Goal: Task Accomplishment & Management: Use online tool/utility

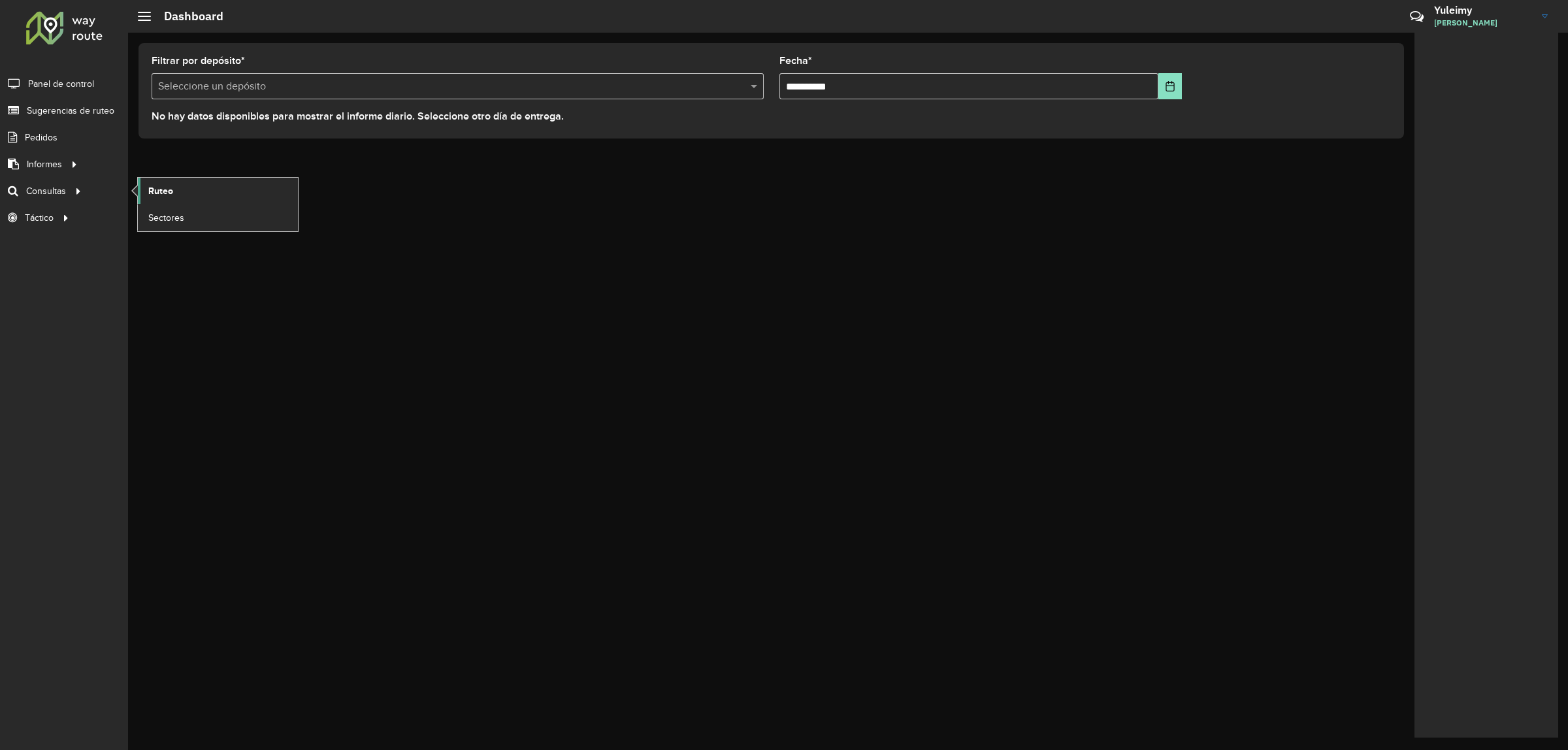
click at [203, 187] on link "Ruteo" at bounding box center [218, 191] width 160 height 26
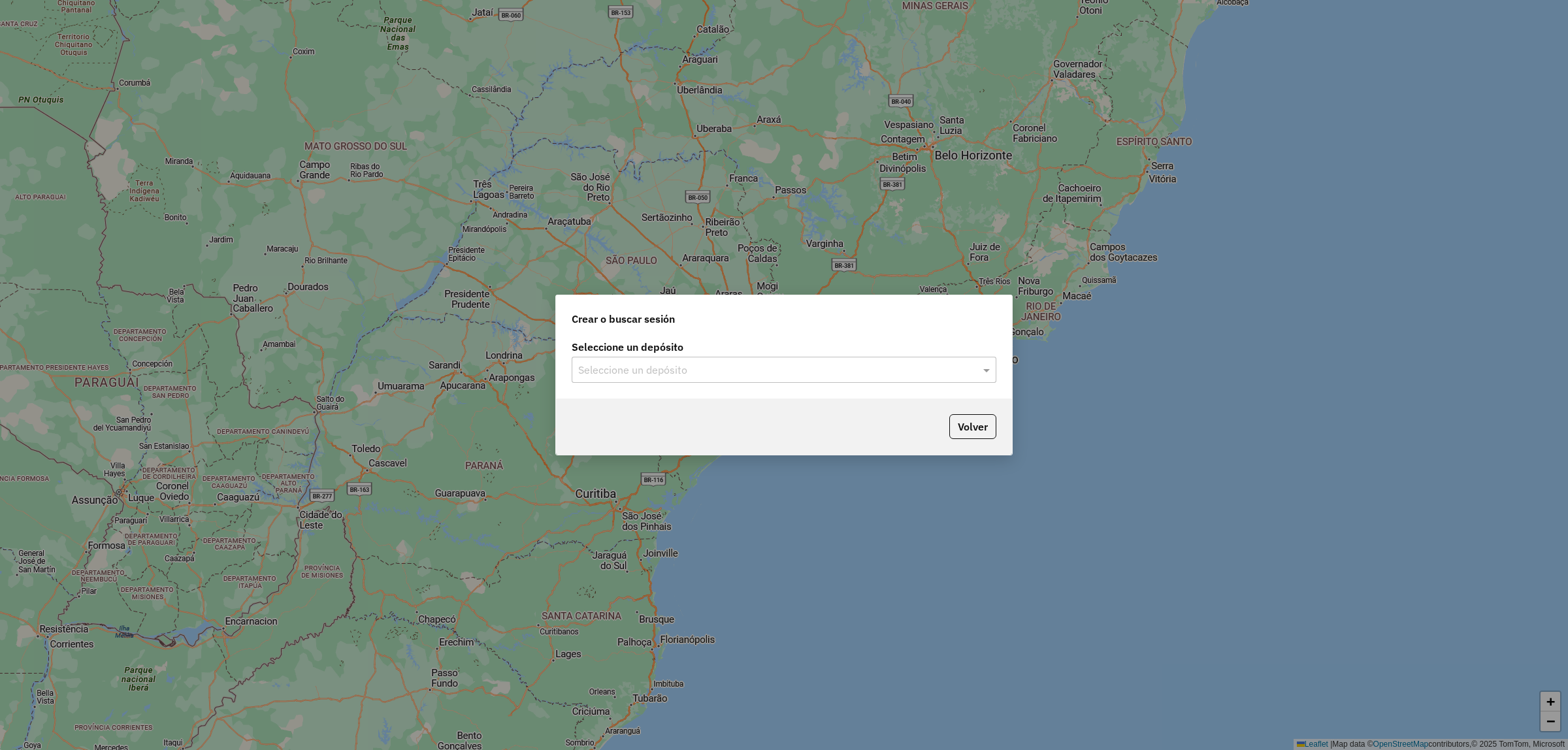
click at [773, 354] on label "Seleccione un depósito" at bounding box center [784, 347] width 424 height 16
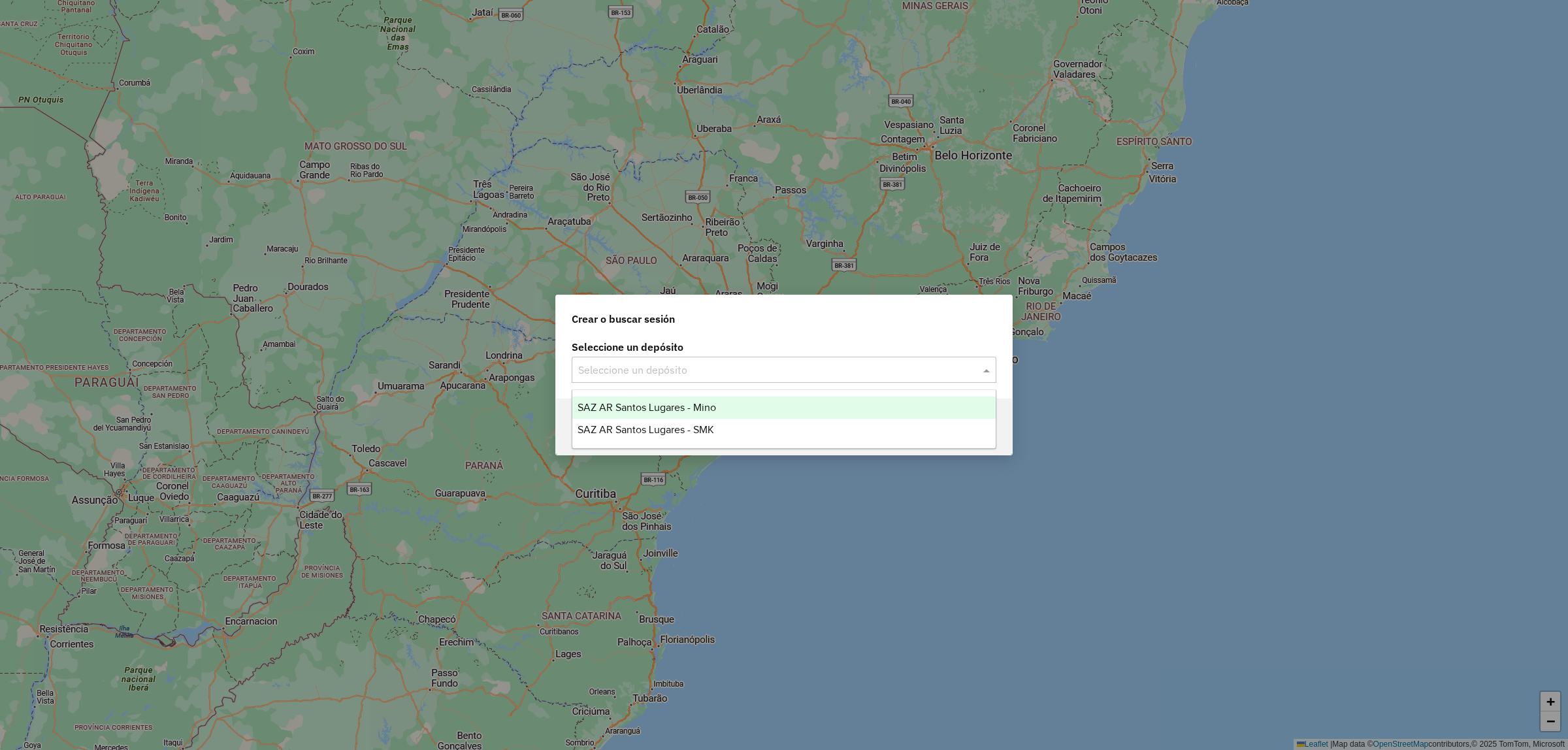
click at [772, 370] on input "text" at bounding box center [771, 370] width 386 height 16
click at [762, 396] on ng-dropdown-panel "SAZ AR Santos Lugares - Mino SAZ AR Santos Lugares - SMK" at bounding box center [784, 419] width 424 height 59
click at [755, 401] on div "SAZ AR Santos Lugares - Mino" at bounding box center [784, 407] width 423 height 22
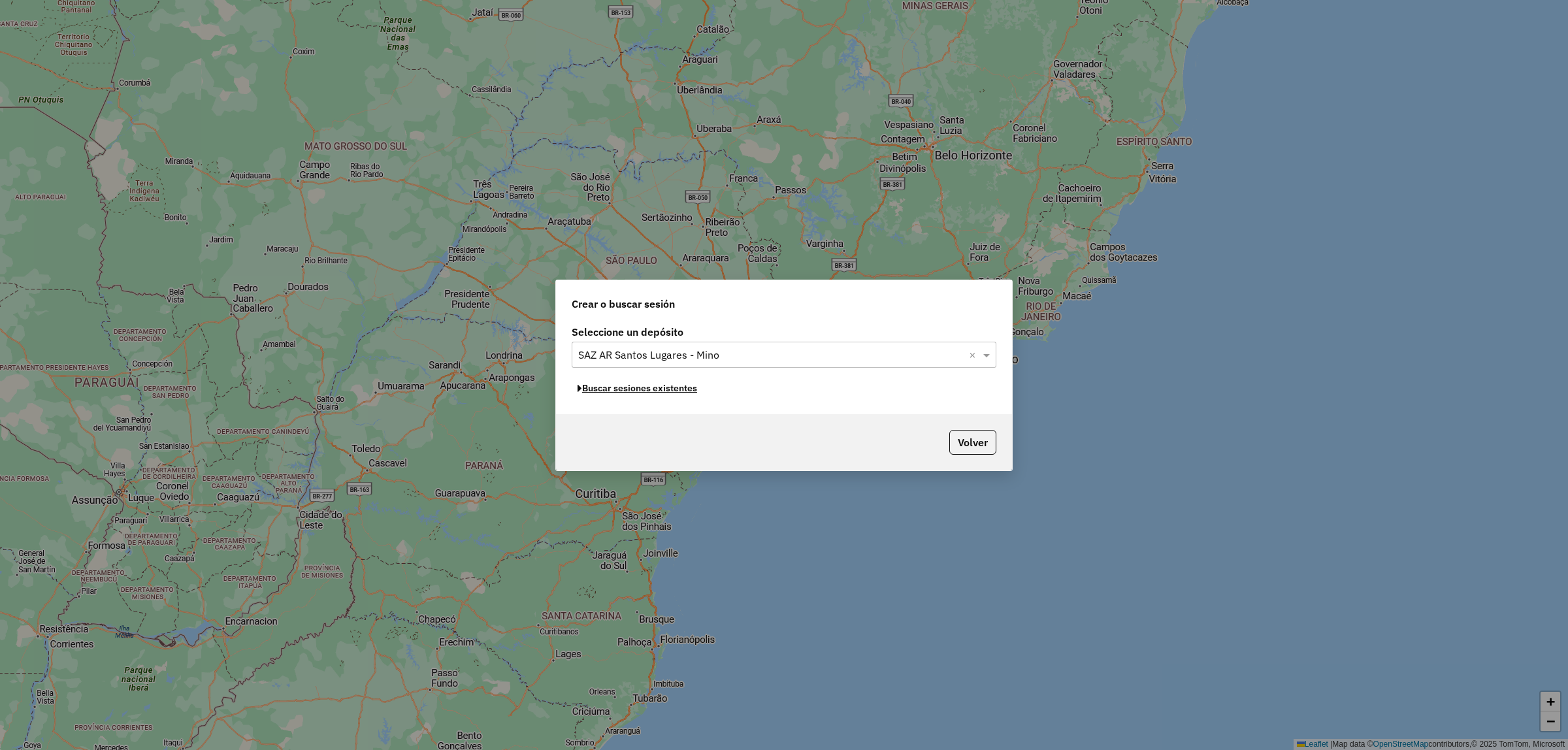
click at [679, 396] on button "Buscar sesiones existentes" at bounding box center [637, 388] width 131 height 20
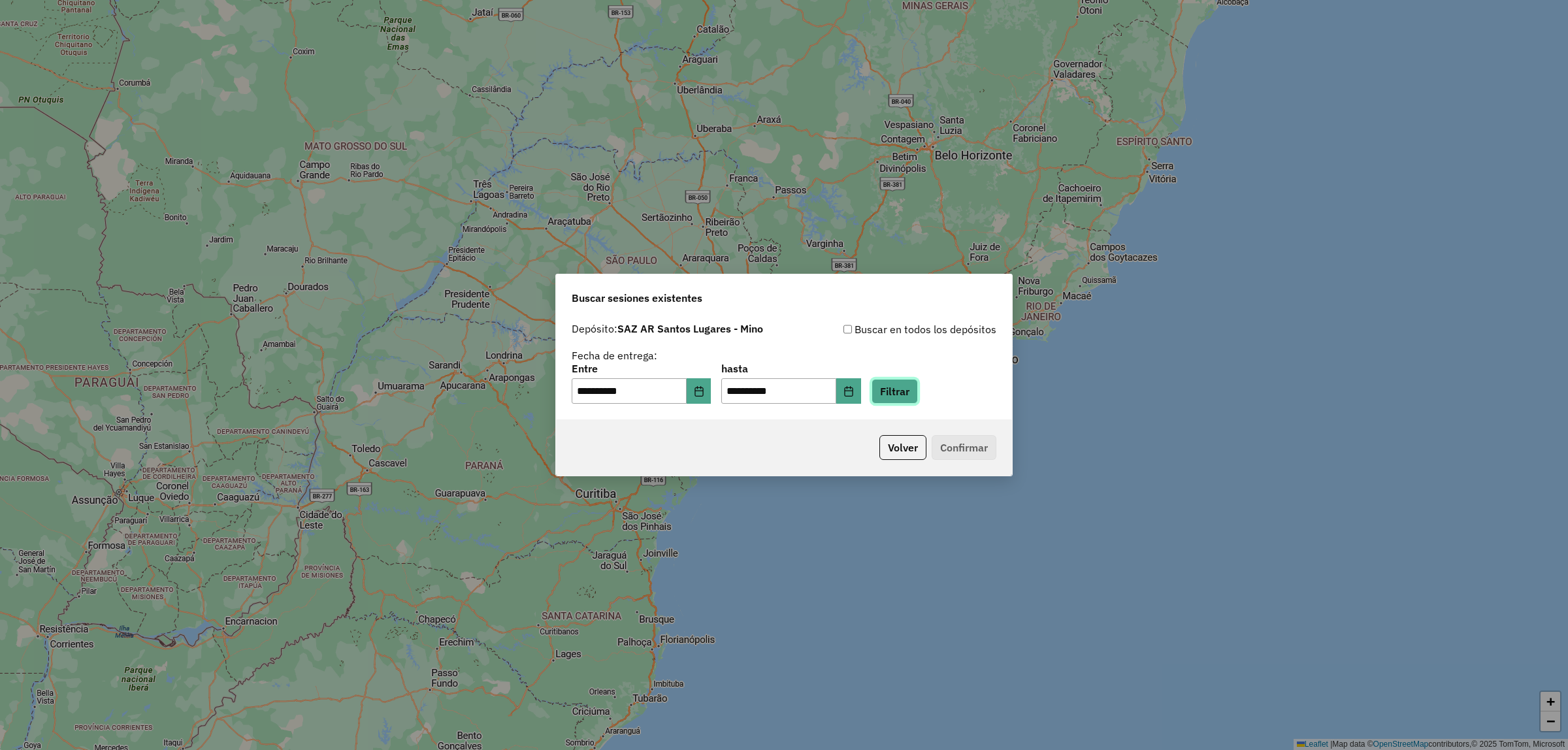
click at [915, 397] on button "Filtrar" at bounding box center [894, 391] width 46 height 25
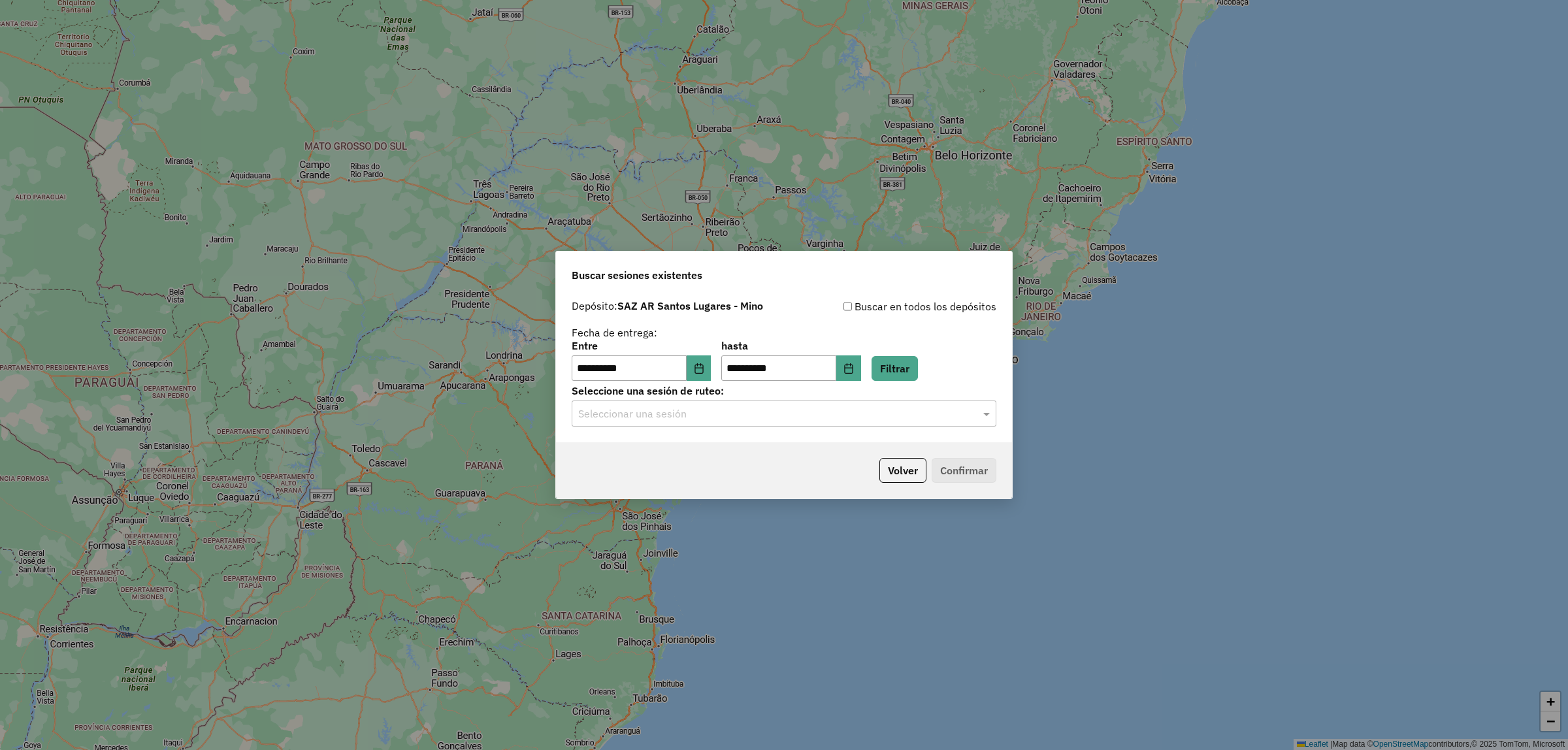
click at [894, 412] on input "text" at bounding box center [771, 414] width 386 height 16
click at [879, 434] on ng-dropdown-panel "1279808 - 22/09/2025 13:45" at bounding box center [784, 453] width 424 height 38
click at [886, 443] on div "1279808 - 22/09/2025 13:45" at bounding box center [784, 452] width 423 height 22
click at [939, 461] on button "Confirmar" at bounding box center [964, 470] width 65 height 25
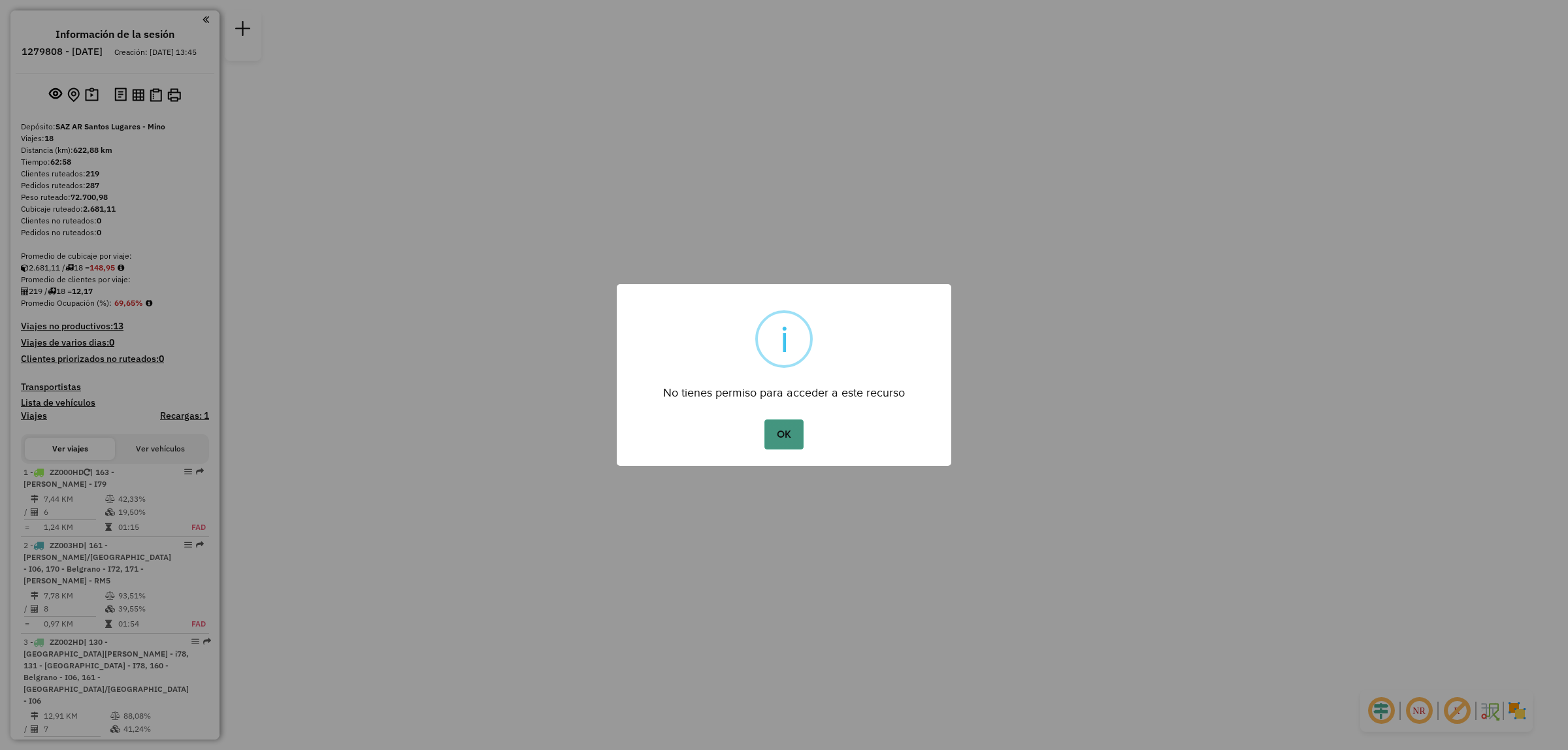
click at [778, 445] on button "OK" at bounding box center [783, 435] width 38 height 30
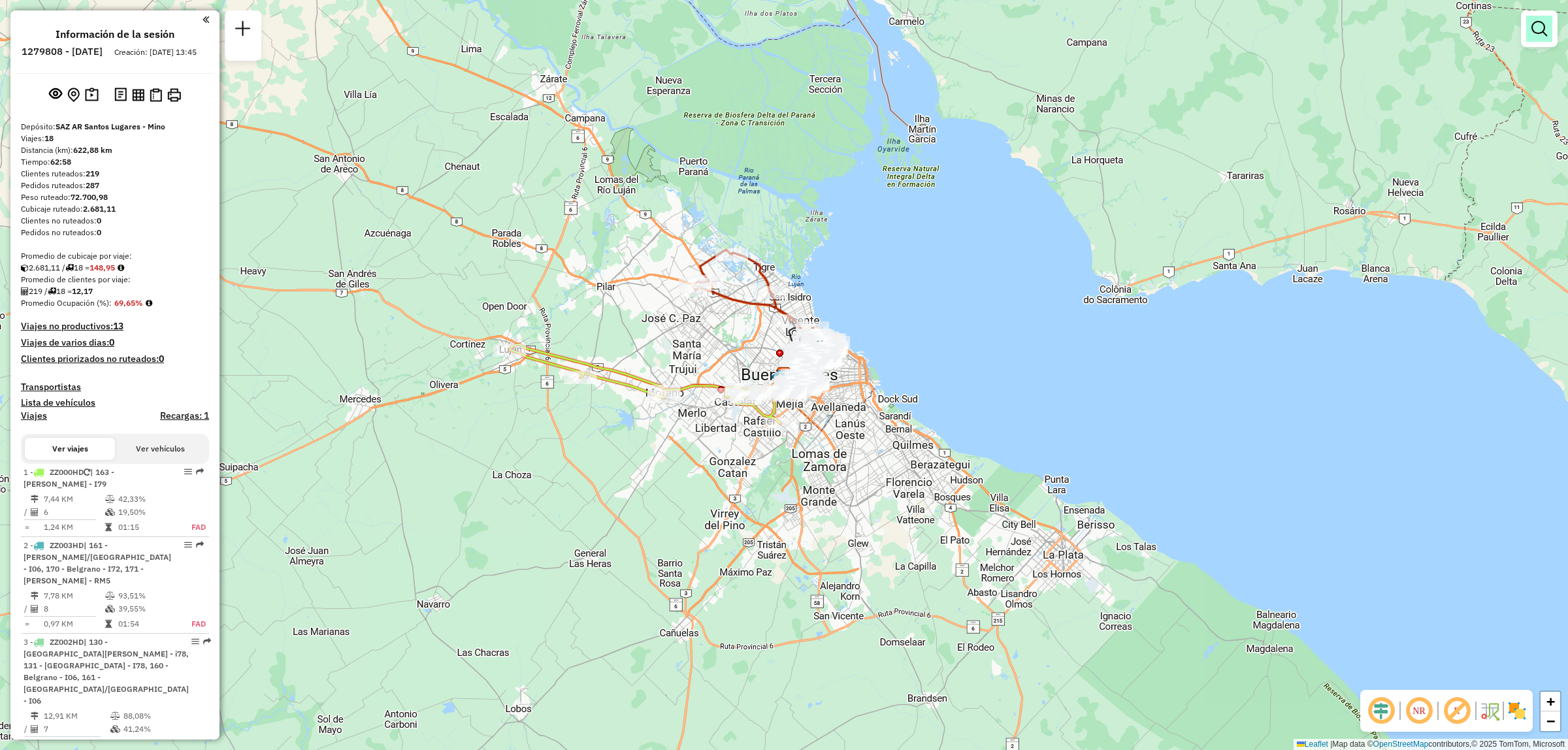
click at [1534, 25] on em at bounding box center [1539, 29] width 16 height 16
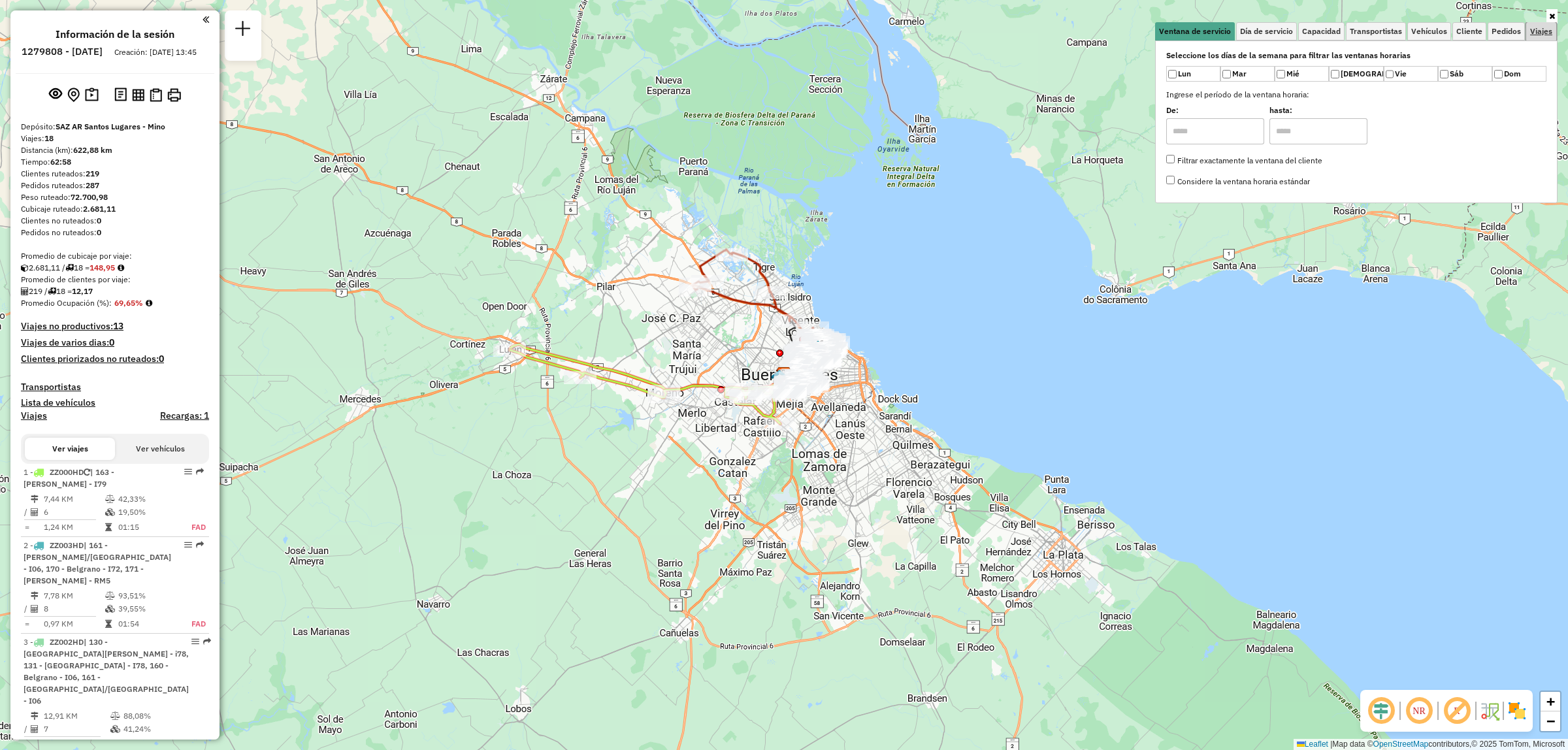
click at [1533, 31] on span "Viajes" at bounding box center [1541, 31] width 22 height 8
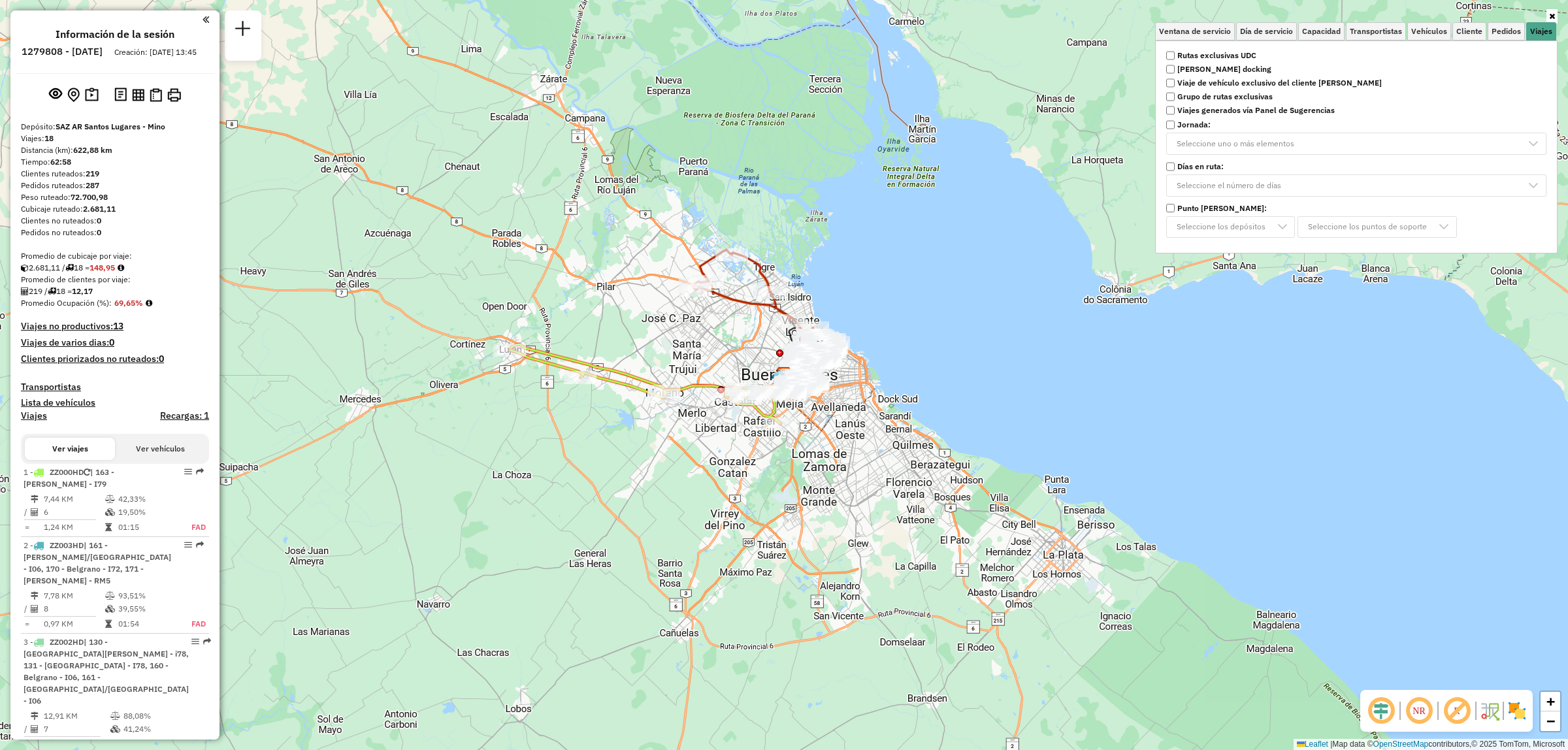
click at [1242, 52] on strong "Rutas exclusivas UDC" at bounding box center [1217, 56] width 79 height 12
click at [906, 318] on div "Limpiar filtros Ventana de servicio Día de servicio Capacidad Transportistas Ve…" at bounding box center [784, 375] width 1568 height 750
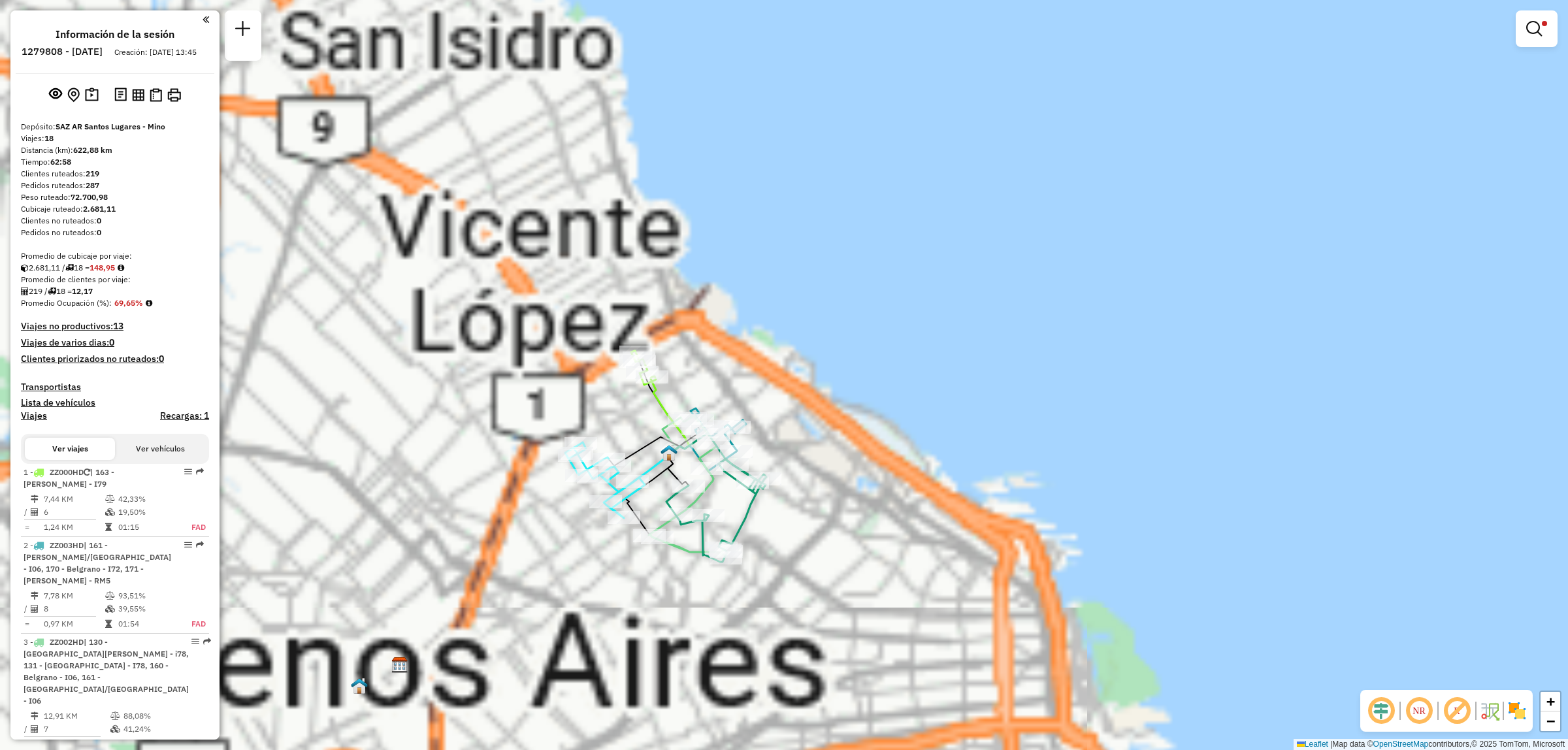
drag, startPoint x: 700, startPoint y: 375, endPoint x: 921, endPoint y: 314, distance: 229.3
click at [921, 314] on div "Limpiar filtros Ventana de servicio Día de servicio Capacidad Transportistas Ve…" at bounding box center [784, 375] width 1568 height 750
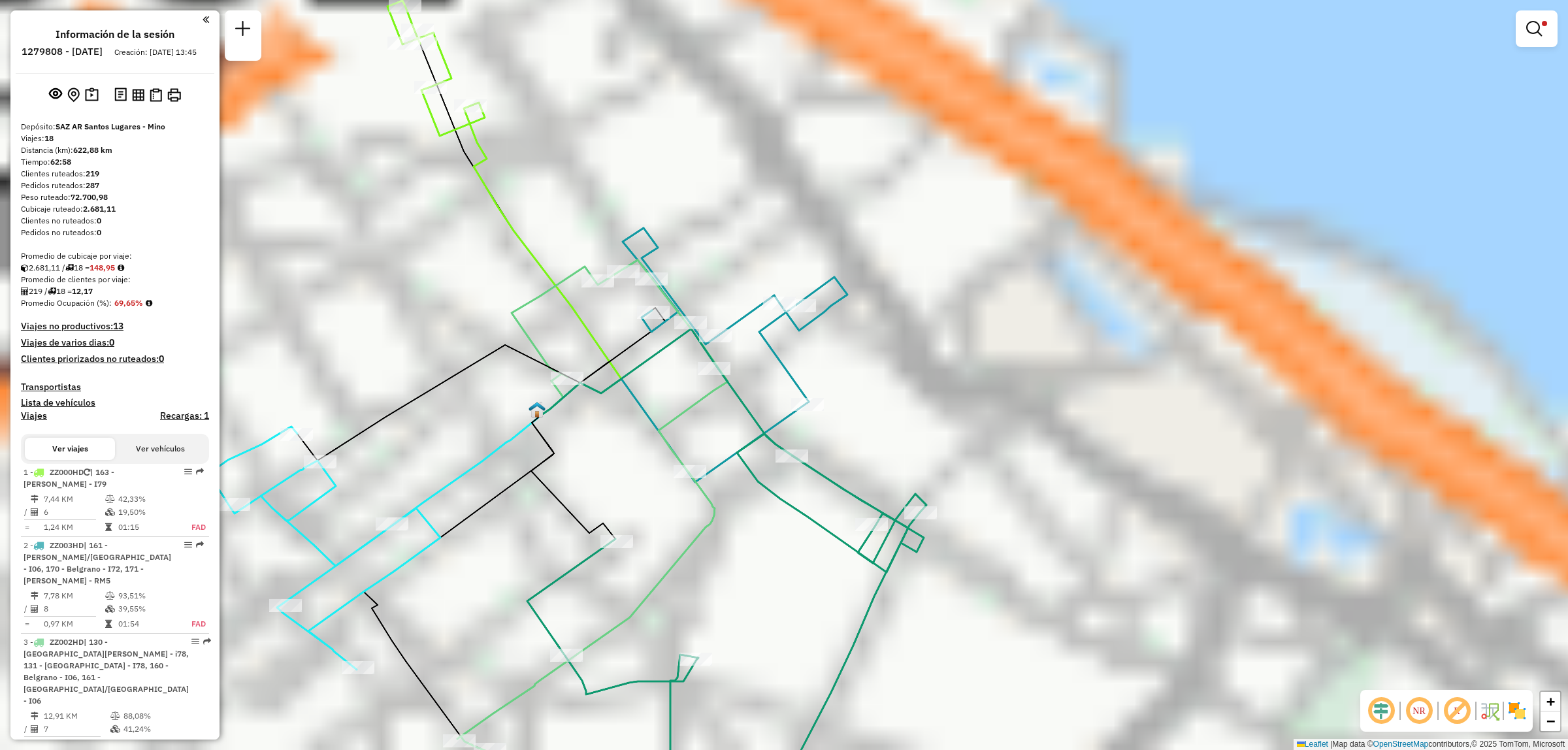
drag, startPoint x: 755, startPoint y: 466, endPoint x: 1073, endPoint y: 313, distance: 352.9
click at [1063, 321] on div "Limpiar filtros Ventana de servicio Día de servicio Capacidad Transportistas Ve…" at bounding box center [784, 375] width 1568 height 750
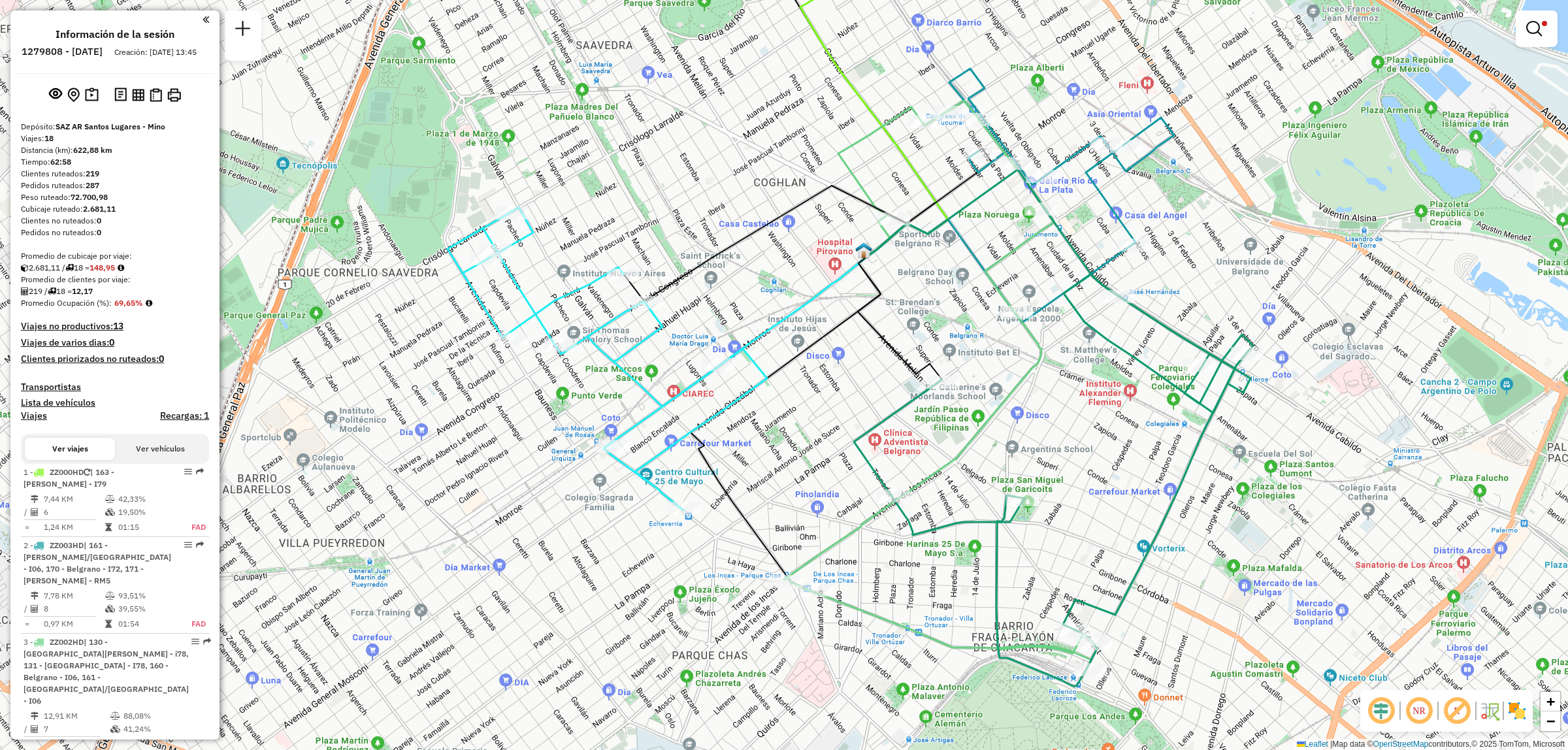
drag, startPoint x: 1029, startPoint y: 393, endPoint x: 958, endPoint y: 419, distance: 75.6
click at [958, 419] on div "Limpiar filtros Ventana de servicio Día de servicio Capacidad Transportistas Ve…" at bounding box center [784, 375] width 1568 height 750
click at [151, 102] on img at bounding box center [155, 95] width 12 height 14
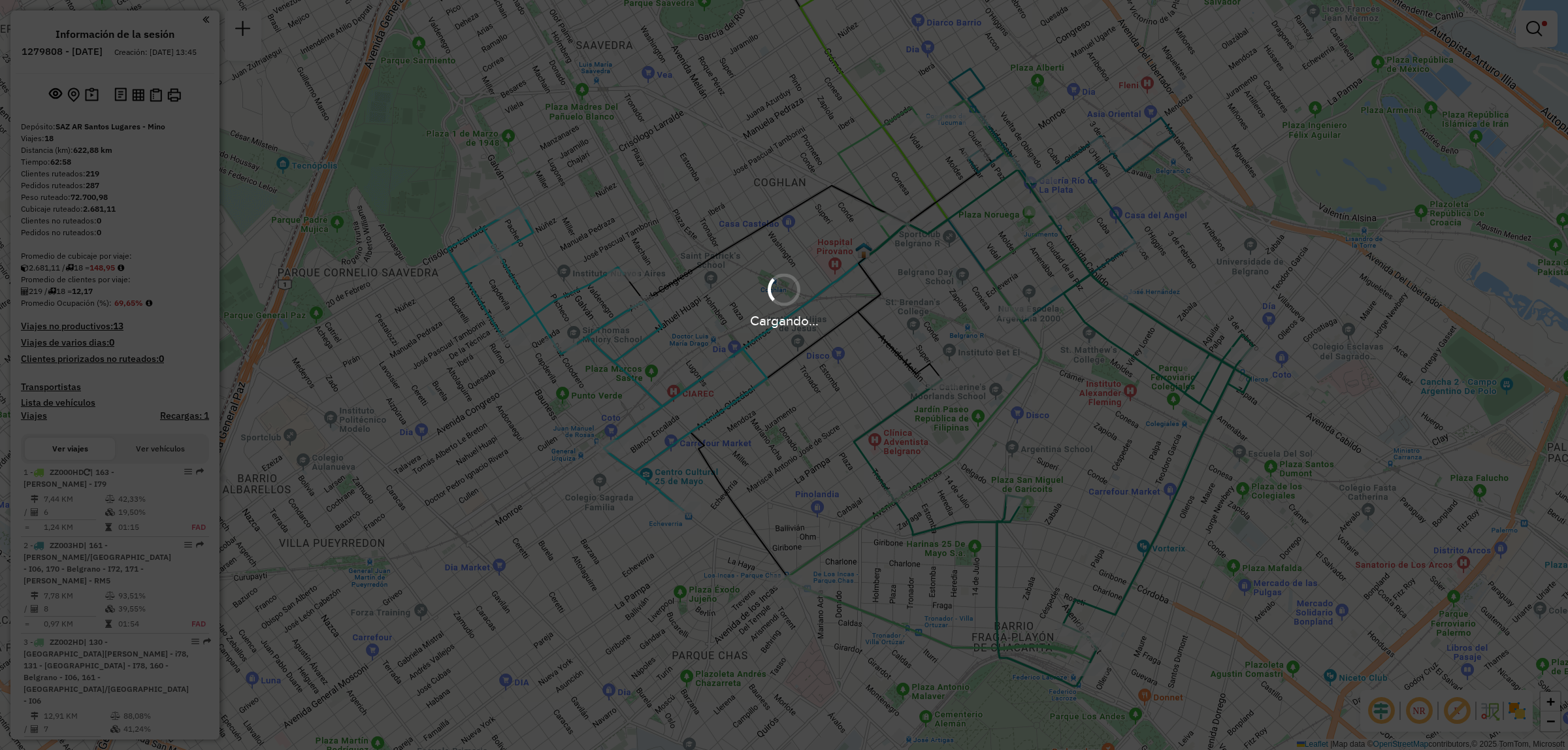
drag, startPoint x: 1037, startPoint y: 152, endPoint x: 1089, endPoint y: 409, distance: 262.2
click at [1089, 409] on div "Cargando..." at bounding box center [784, 375] width 1568 height 750
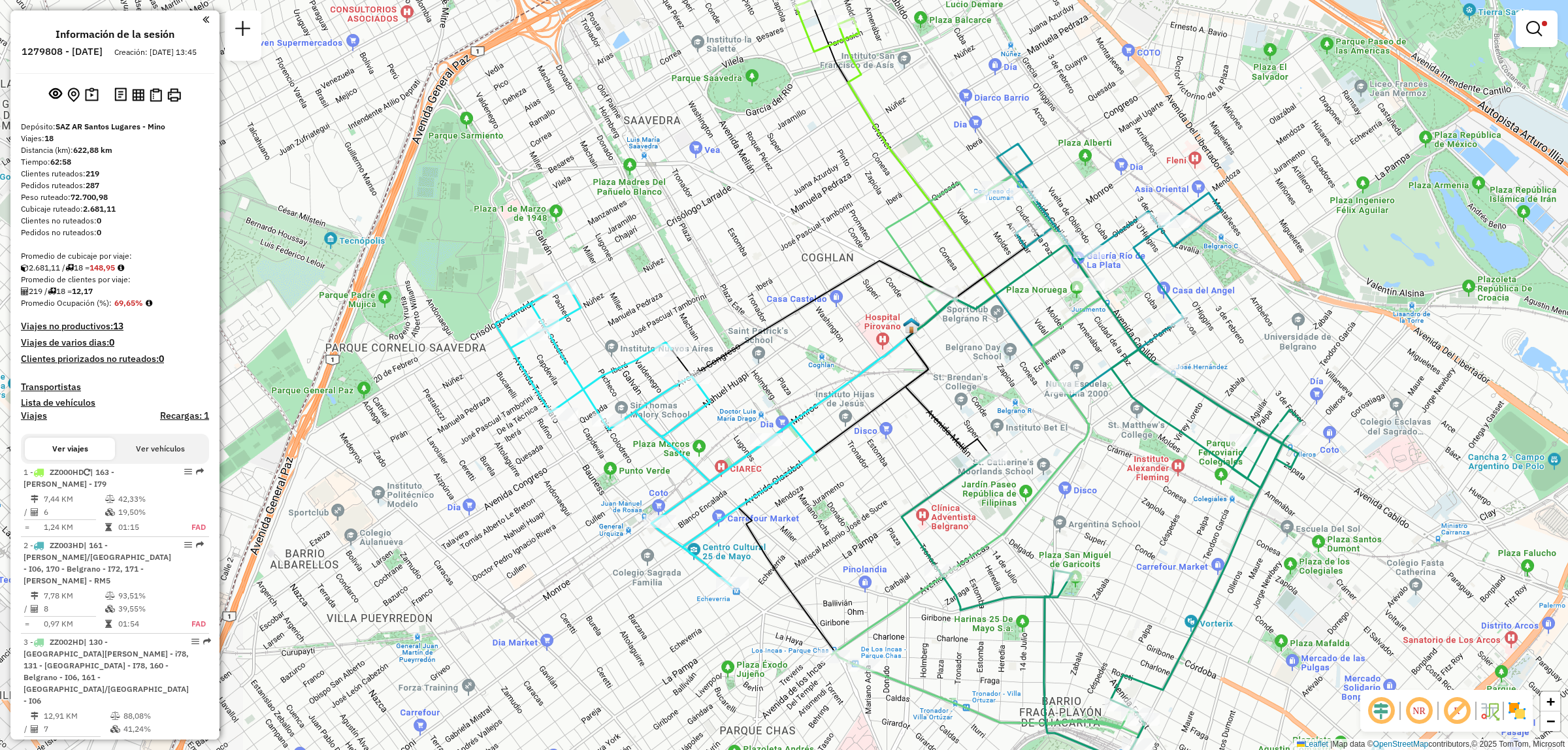
drag, startPoint x: 850, startPoint y: 334, endPoint x: 897, endPoint y: 409, distance: 88.5
click at [897, 409] on div "Limpiar filtros Ventana de servicio Día de servicio Capacidad Transportistas Ve…" at bounding box center [784, 375] width 1568 height 750
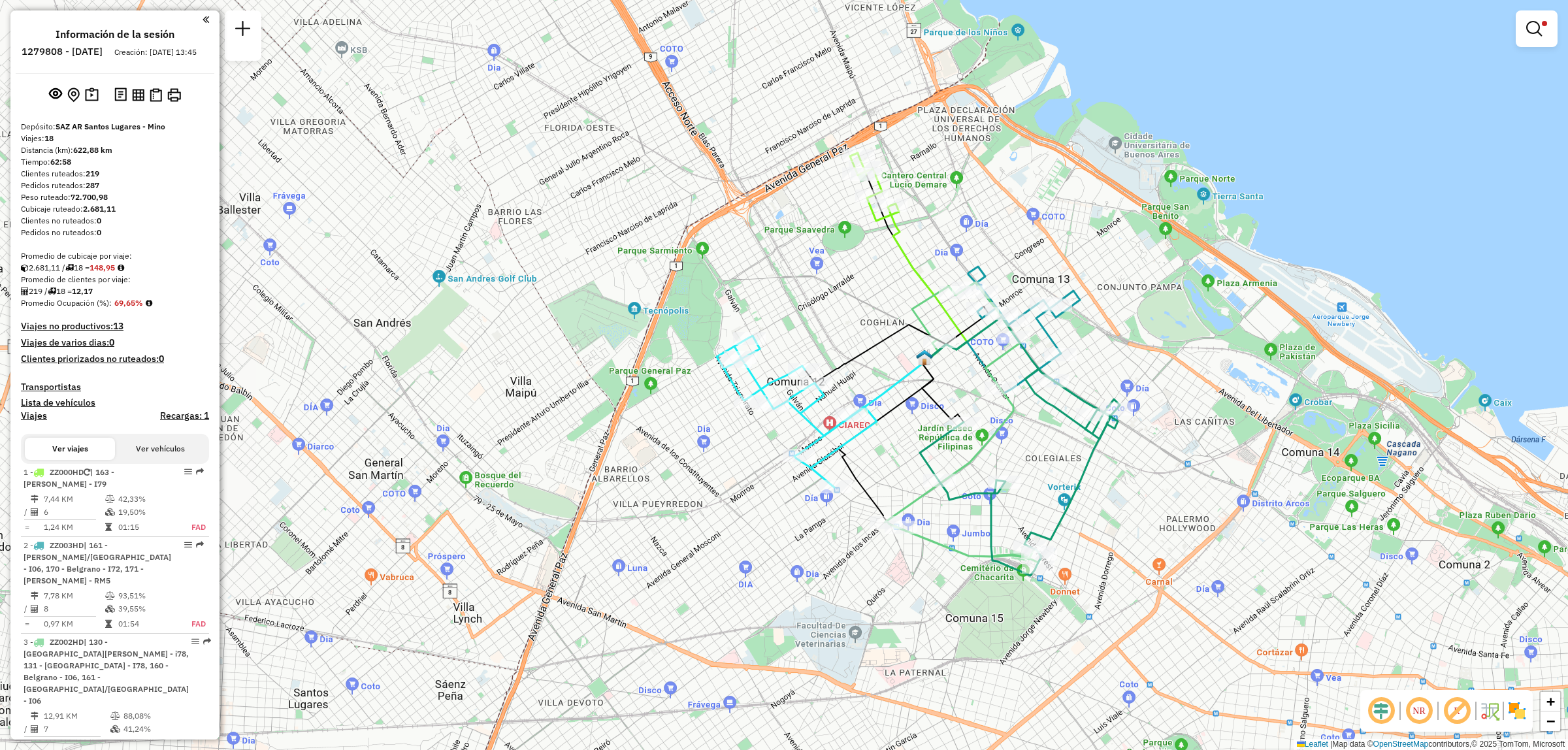
drag, startPoint x: 1017, startPoint y: 409, endPoint x: 985, endPoint y: 378, distance: 44.6
click at [985, 378] on icon at bounding box center [963, 422] width 156 height 280
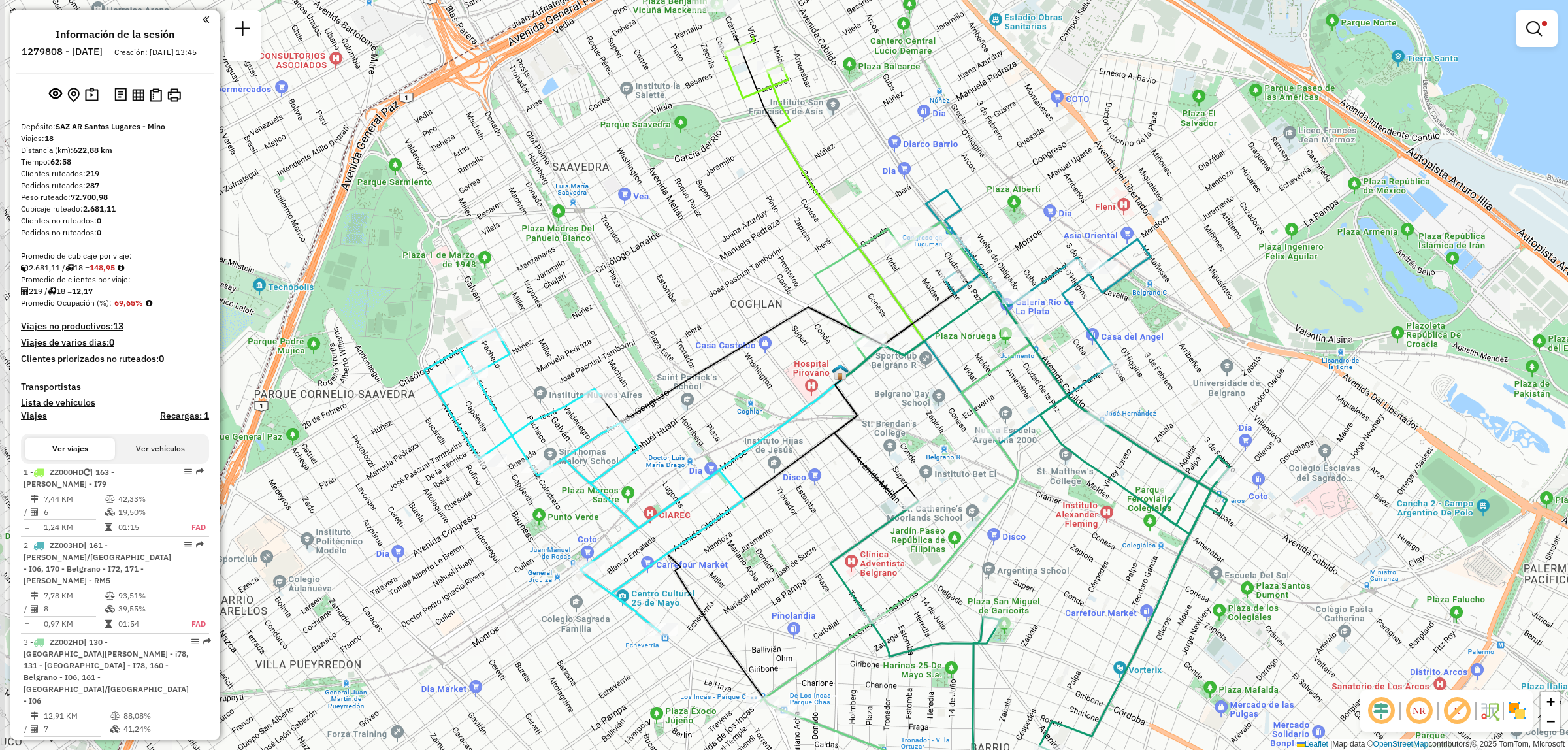
drag, startPoint x: 1052, startPoint y: 419, endPoint x: 1111, endPoint y: 531, distance: 126.6
click at [1111, 531] on div "Limpiar filtros Ventana de servicio Día de servicio Capacidad Transportistas Ve…" at bounding box center [784, 375] width 1568 height 750
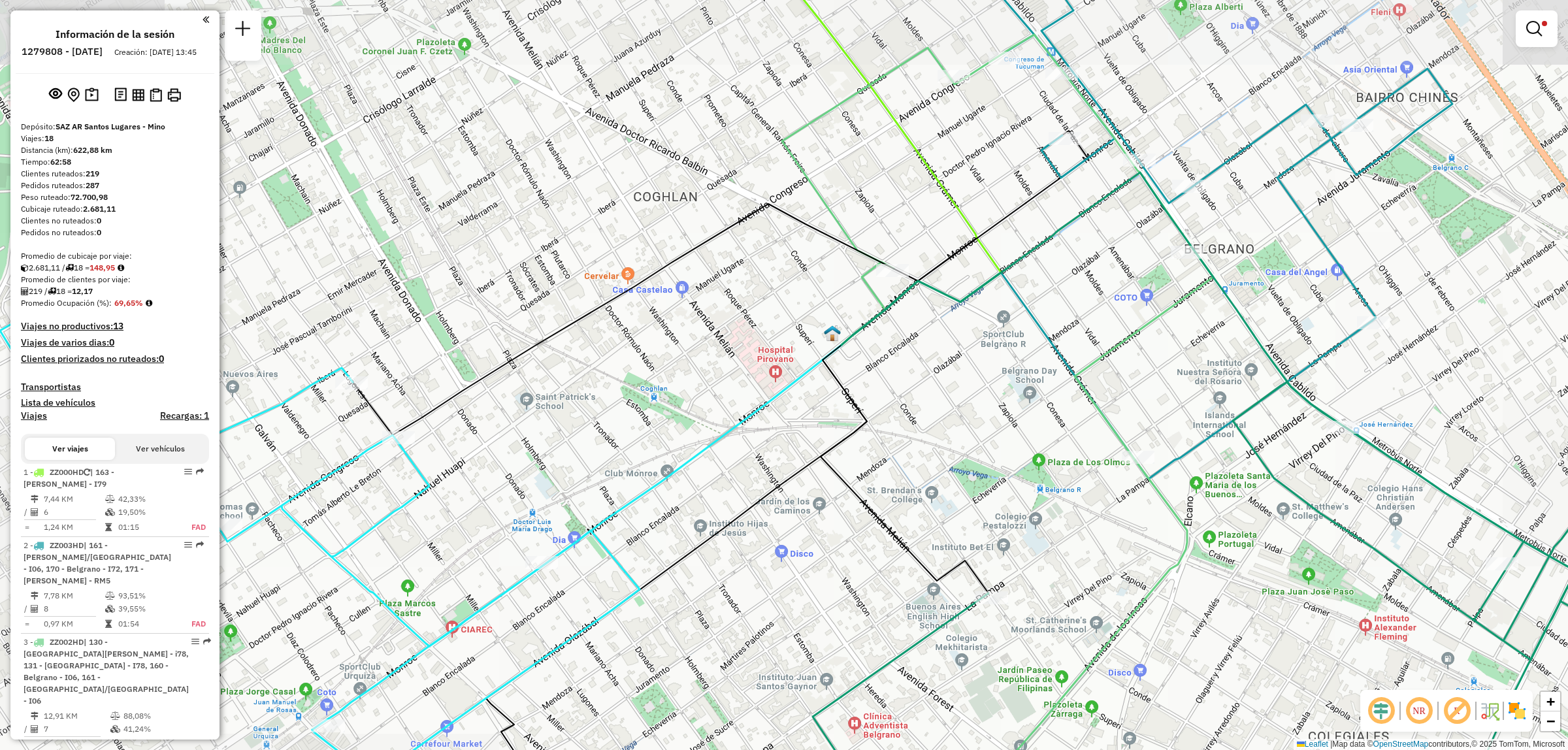
drag, startPoint x: 693, startPoint y: 190, endPoint x: 700, endPoint y: 416, distance: 226.1
click at [700, 414] on div "Limpiar filtros Ventana de servicio Día de servicio Capacidad Transportistas Ve…" at bounding box center [784, 375] width 1568 height 750
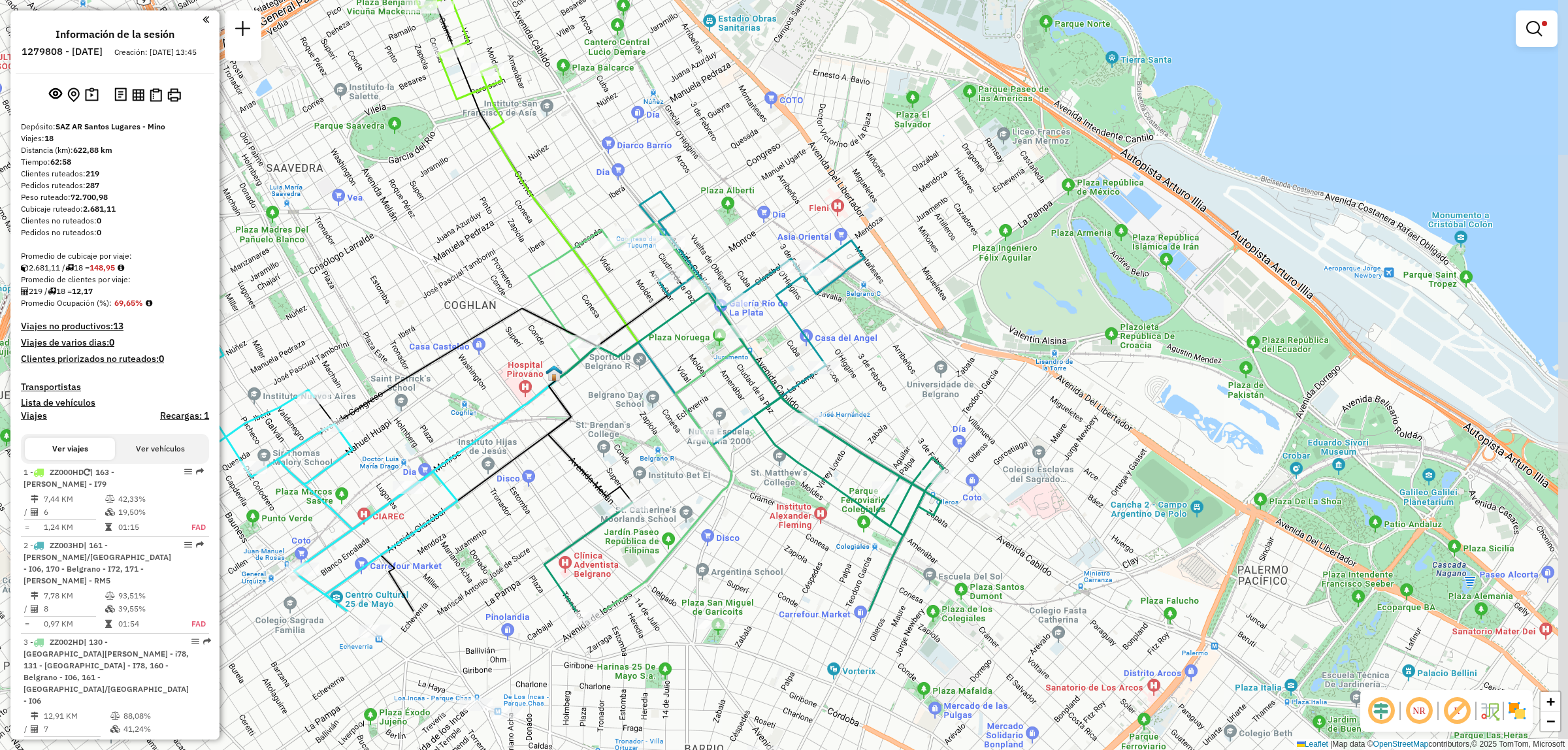
drag, startPoint x: 932, startPoint y: 450, endPoint x: 686, endPoint y: 235, distance: 326.7
click at [686, 235] on div "Limpiar filtros Ventana de servicio Día de servicio Capacidad Transportistas Ve…" at bounding box center [784, 375] width 1568 height 750
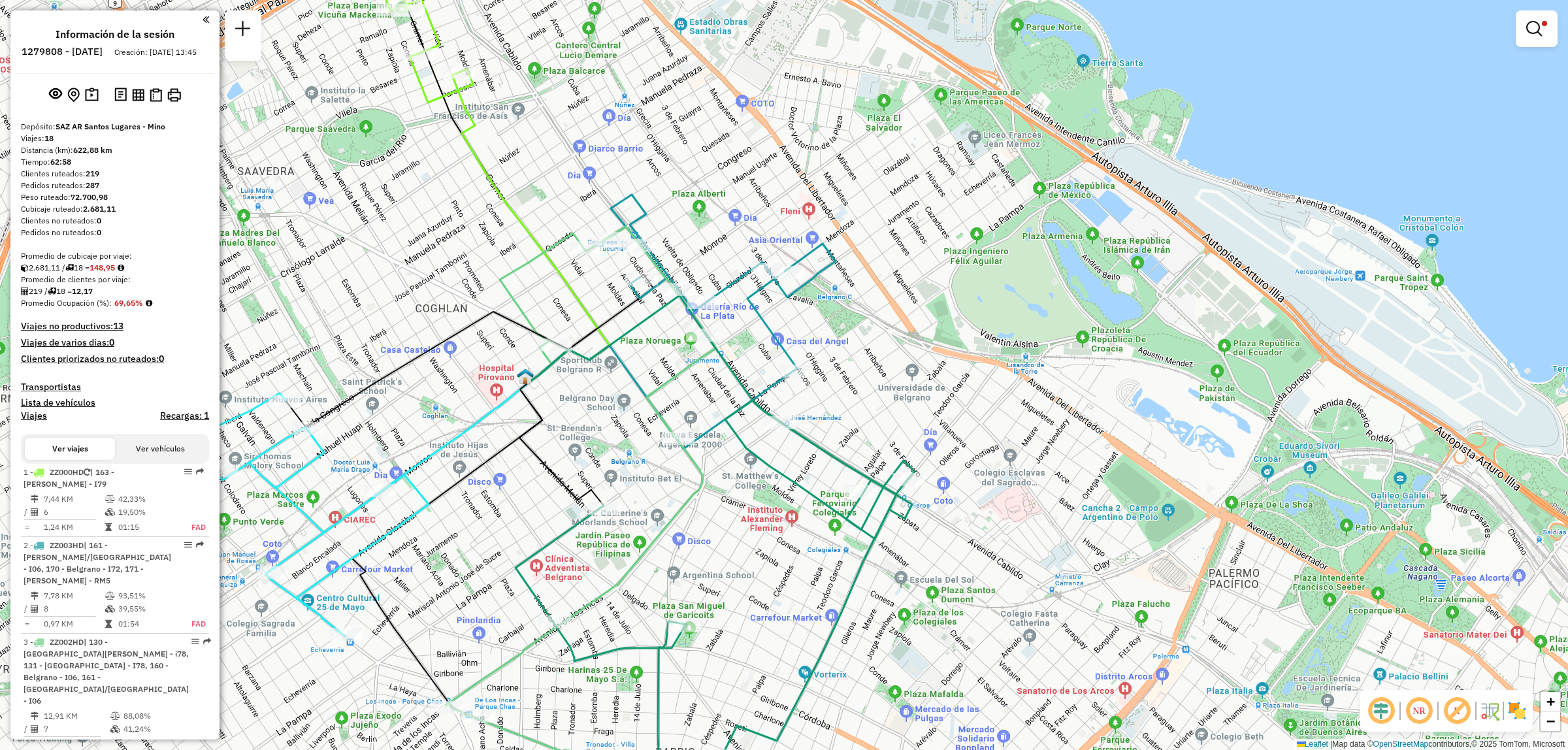
drag, startPoint x: 505, startPoint y: 148, endPoint x: 617, endPoint y: 295, distance: 184.8
click at [617, 295] on div "Limpiar filtros Ventana de servicio Día de servicio Capacidad Transportistas Ve…" at bounding box center [784, 375] width 1568 height 750
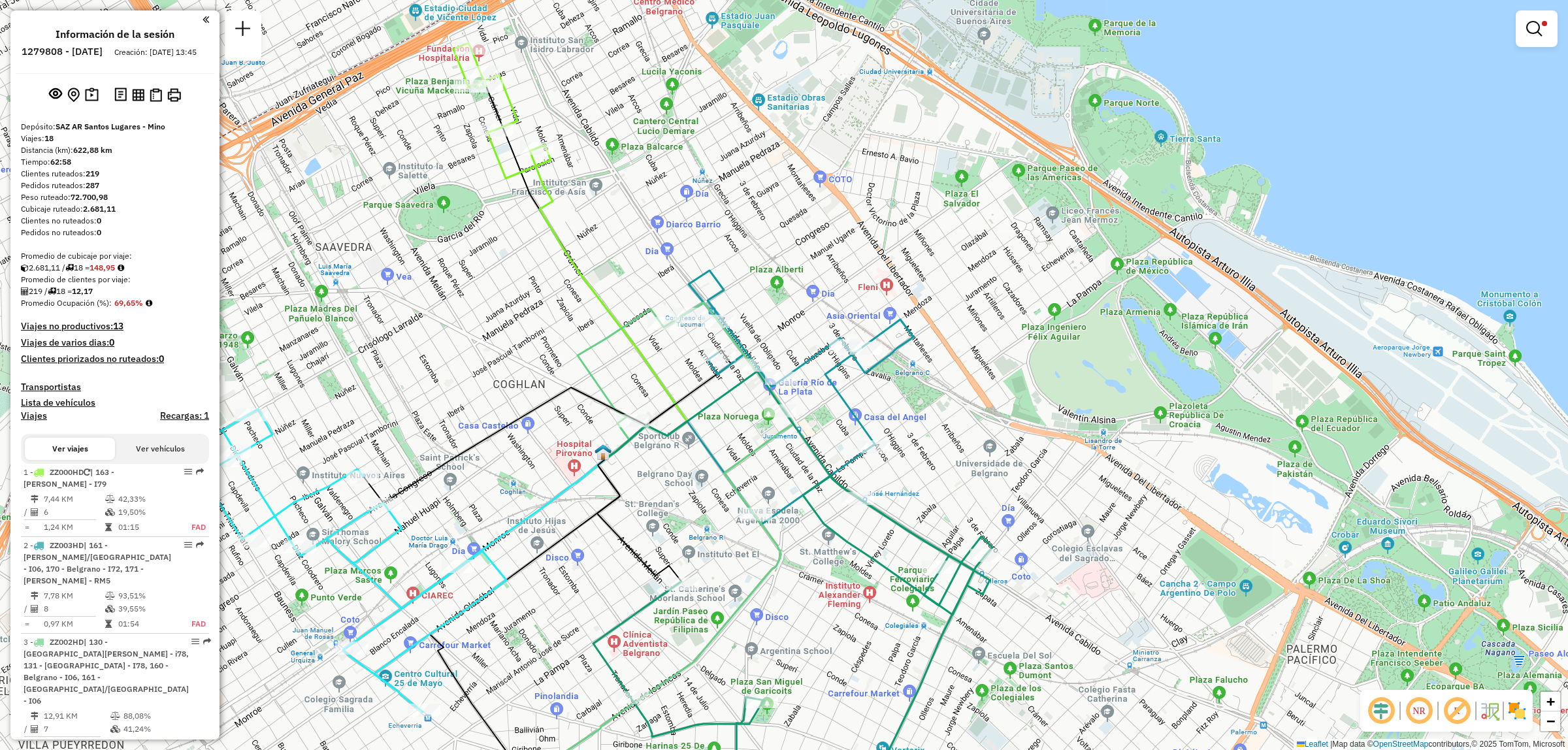
drag, startPoint x: 679, startPoint y: 319, endPoint x: 582, endPoint y: 113, distance: 227.7
click at [582, 113] on div "Limpiar filtros Ventana de servicio Día de servicio Capacidad Transportistas Ve…" at bounding box center [784, 375] width 1568 height 750
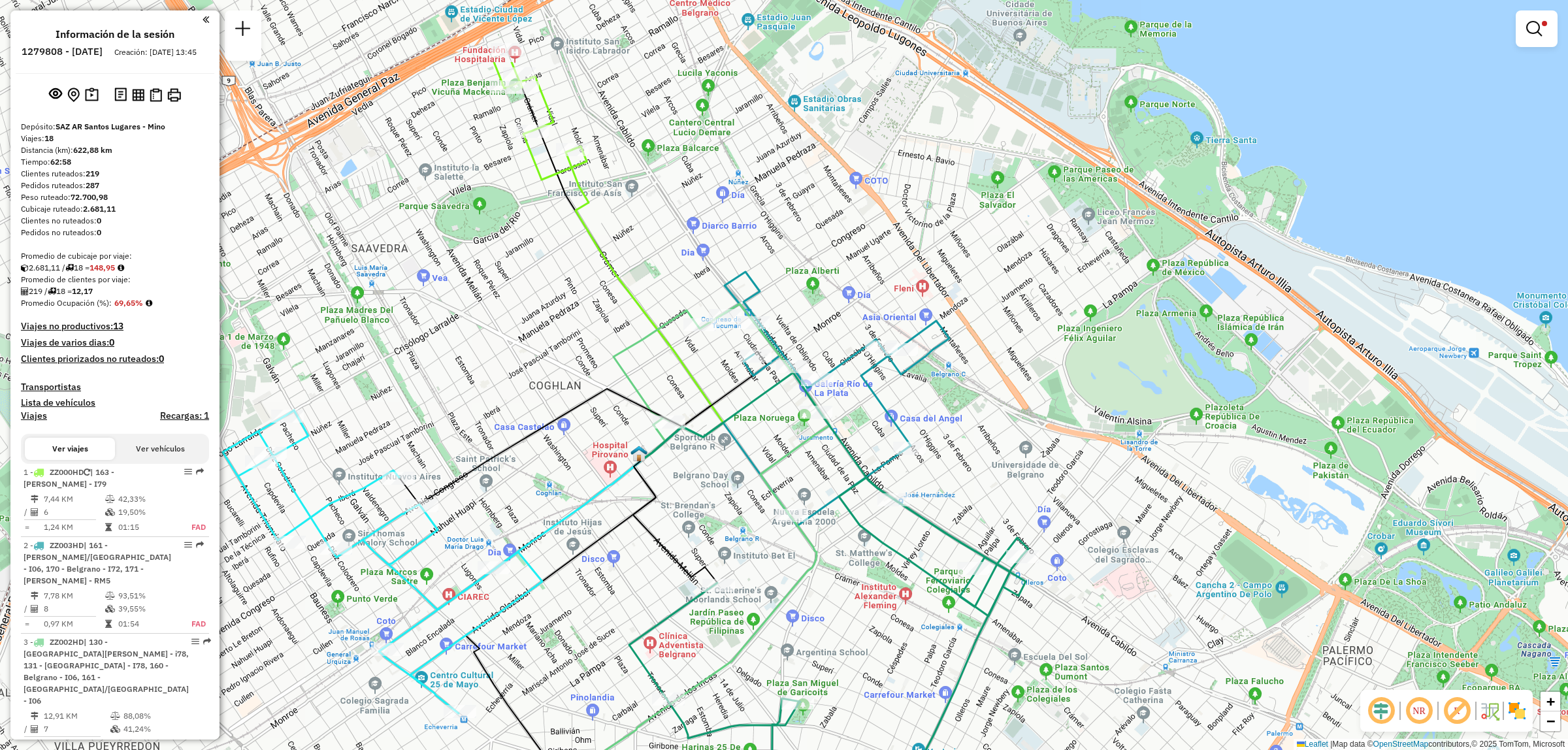
drag, startPoint x: 583, startPoint y: 107, endPoint x: 674, endPoint y: 234, distance: 156.2
click at [674, 234] on div "Limpiar filtros Ventana de servicio Día de servicio Capacidad Transportistas Ve…" at bounding box center [784, 375] width 1568 height 750
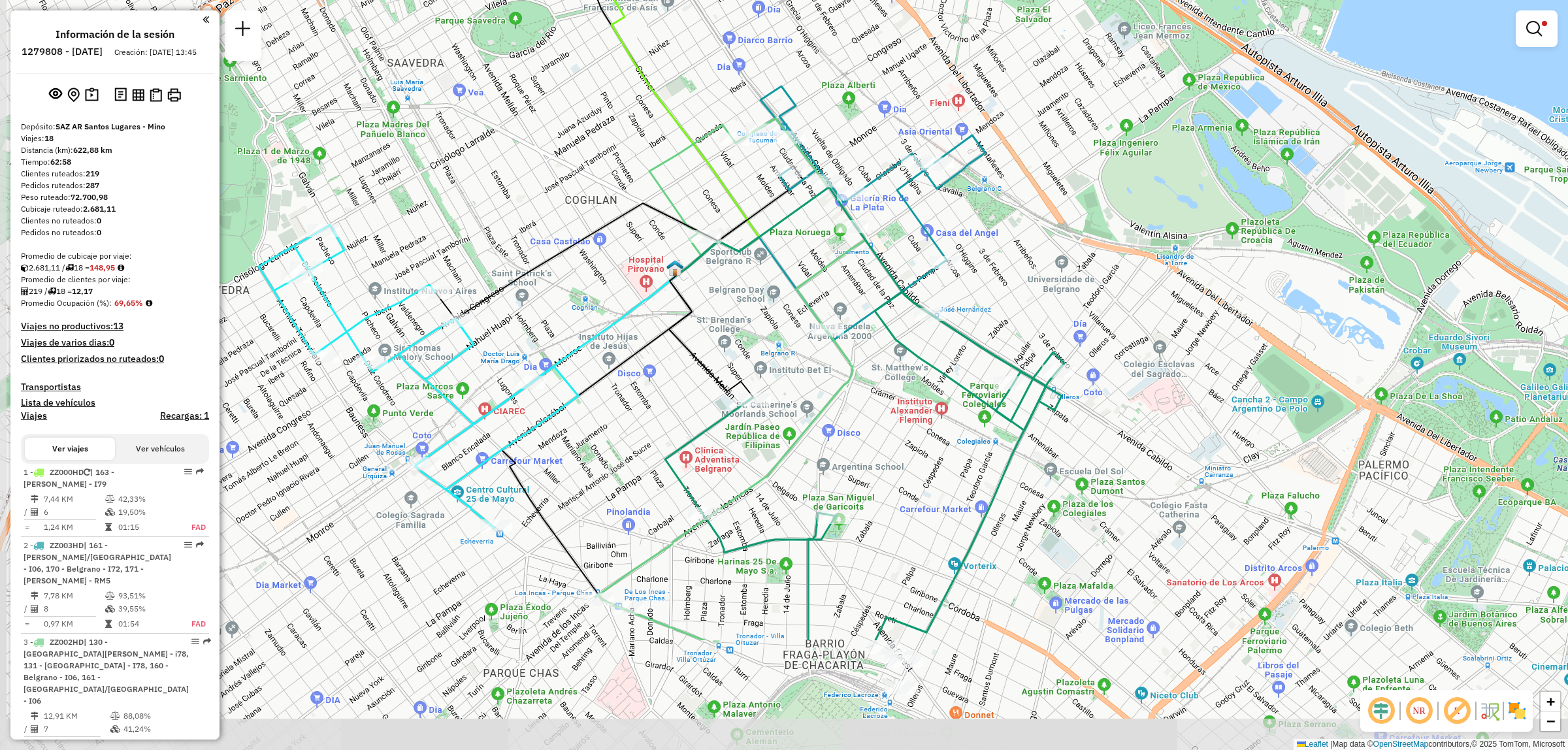
drag, startPoint x: 971, startPoint y: 533, endPoint x: 1007, endPoint y: 347, distance: 189.5
click at [1007, 347] on div "Limpiar filtros Ventana de servicio Día de servicio Capacidad Transportistas Ve…" at bounding box center [784, 375] width 1568 height 750
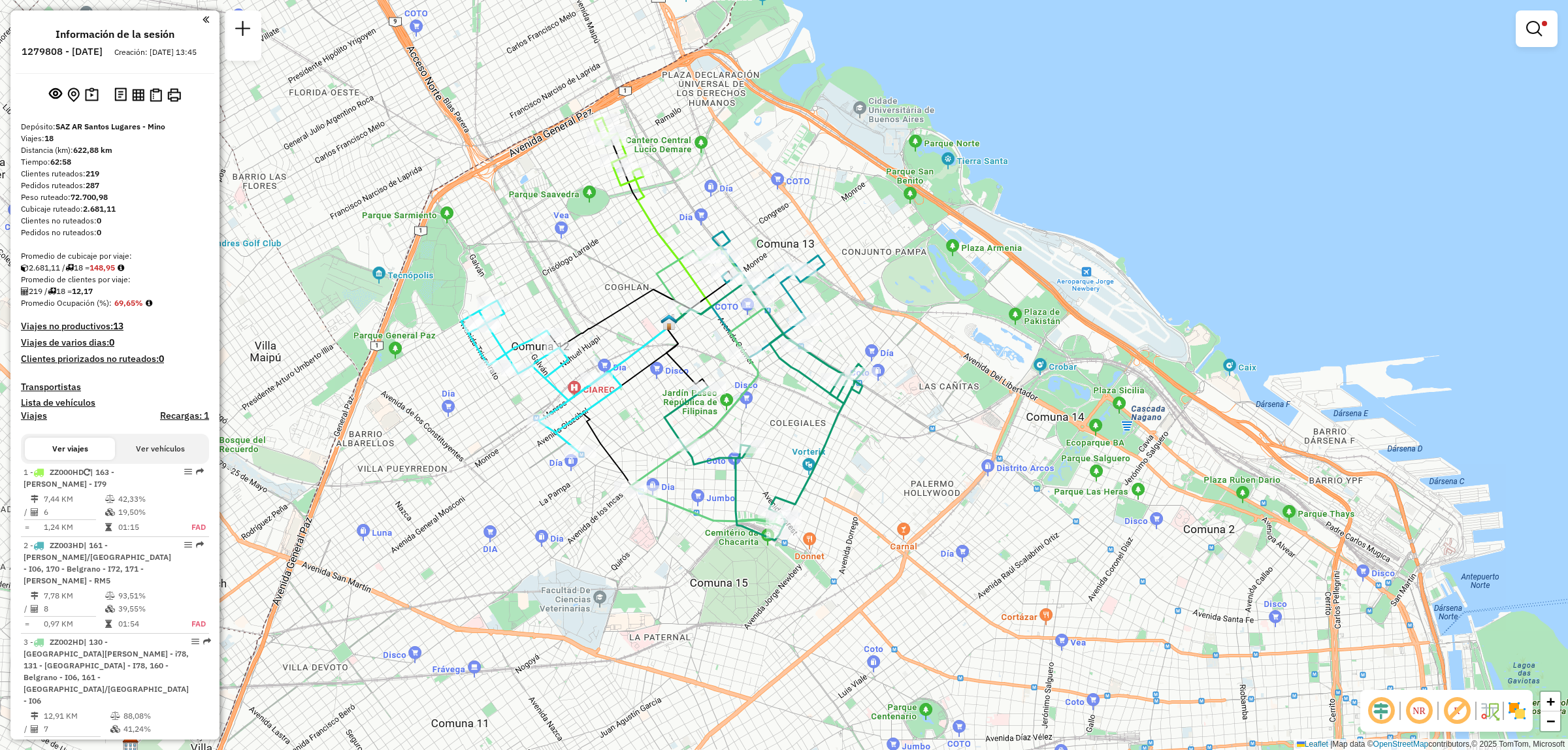
drag, startPoint x: 858, startPoint y: 518, endPoint x: 811, endPoint y: 437, distance: 93.6
click at [811, 437] on div "Limpiar filtros Ventana de servicio Día de servicio Capacidad Transportistas Ve…" at bounding box center [784, 375] width 1568 height 750
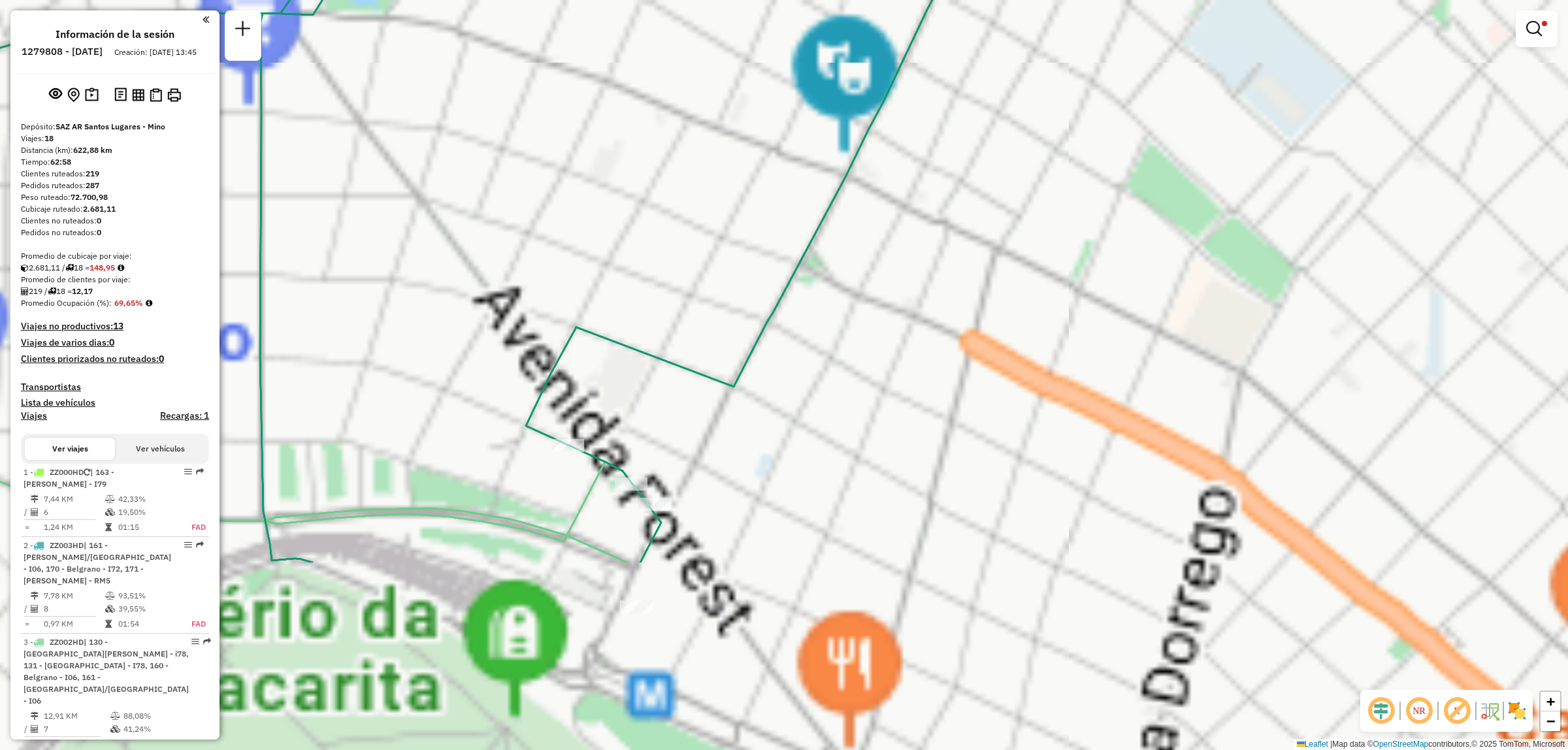
drag, startPoint x: 792, startPoint y: 557, endPoint x: 809, endPoint y: 308, distance: 249.6
click at [809, 308] on div "Limpiar filtros Ventana de servicio Día de servicio Capacidad Transportistas Ve…" at bounding box center [784, 375] width 1568 height 750
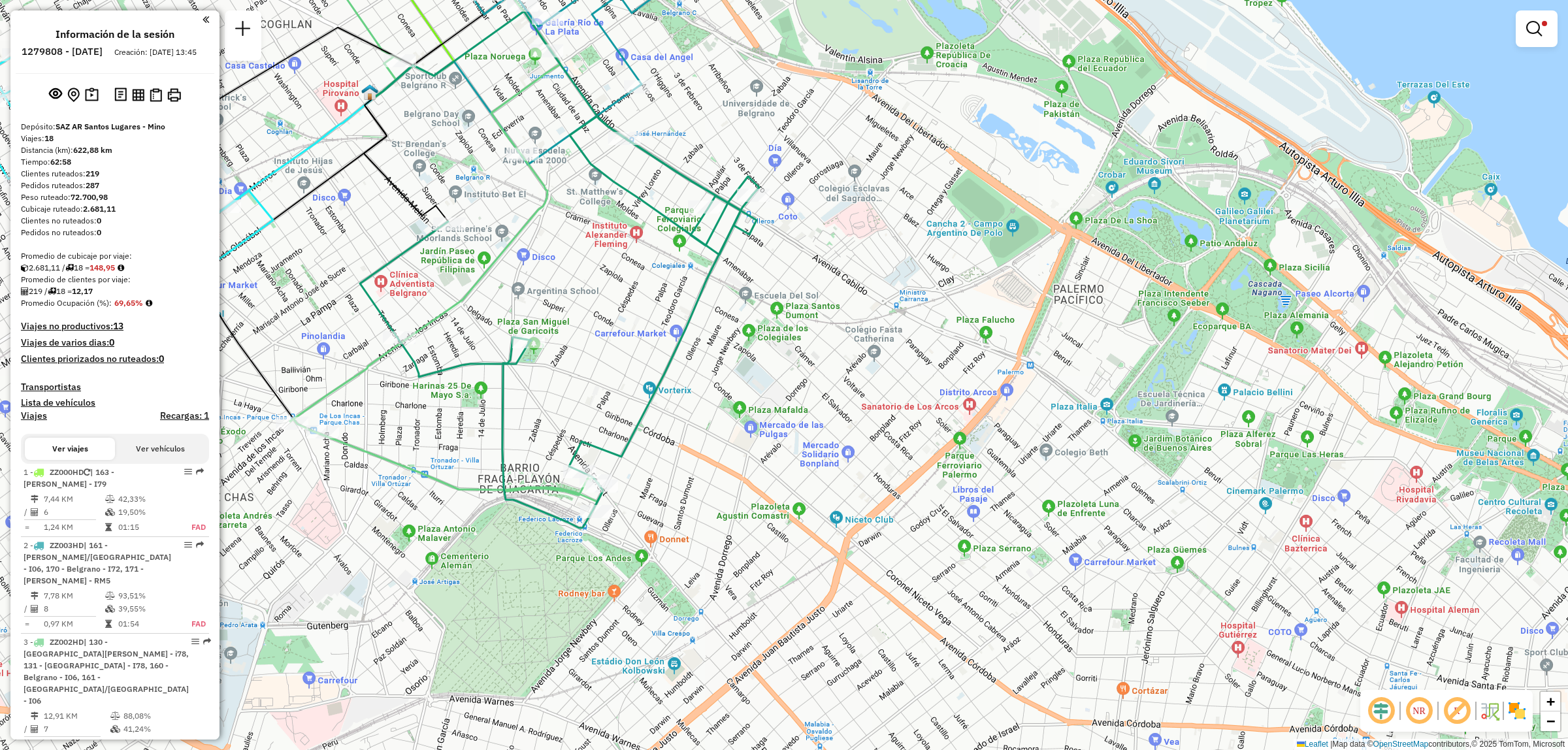
drag, startPoint x: 536, startPoint y: 431, endPoint x: 557, endPoint y: 462, distance: 37.4
click at [557, 462] on div "Limpiar filtros Ventana de servicio Día de servicio Capacidad Transportistas Ve…" at bounding box center [784, 375] width 1568 height 750
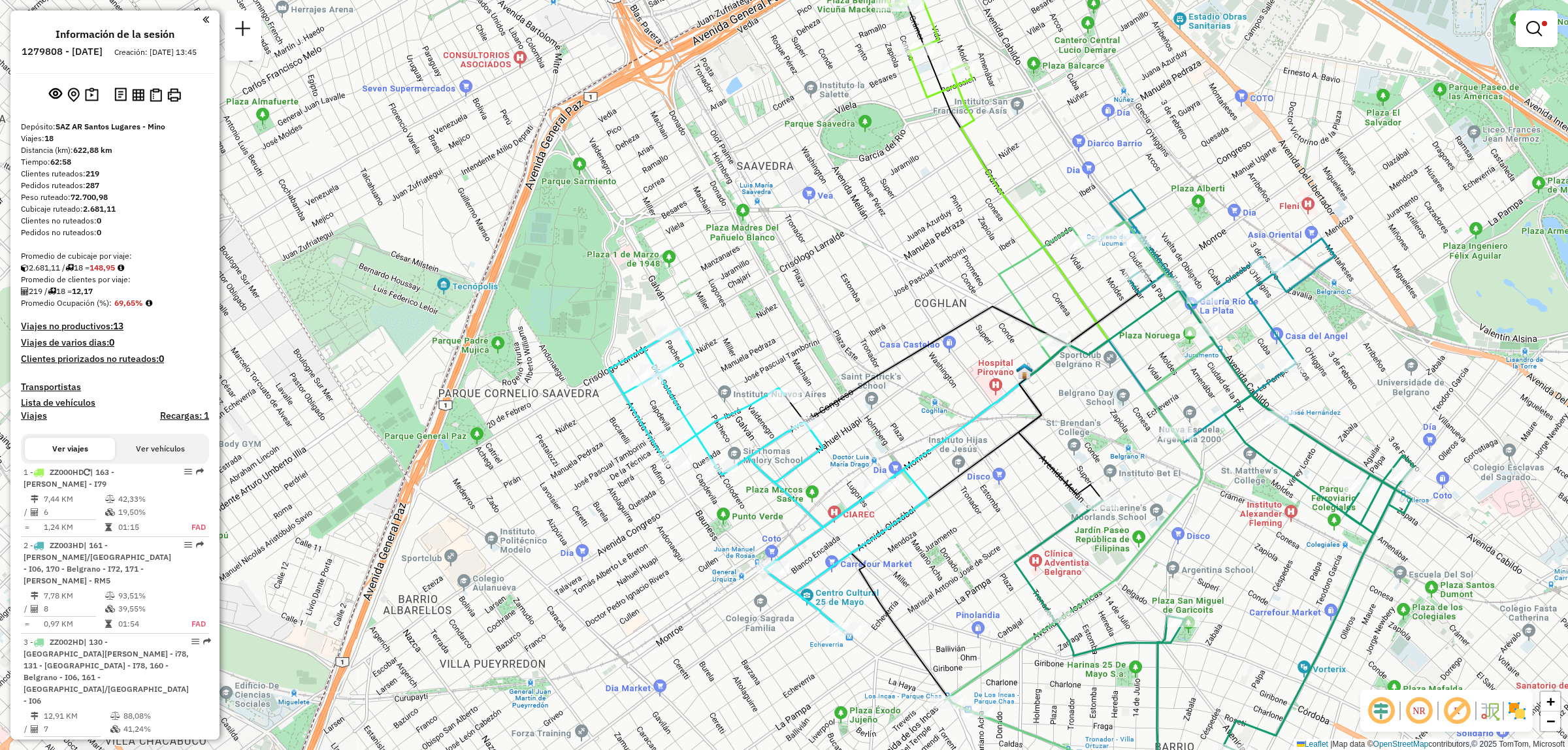
click at [837, 488] on div "Limpiar filtros Ventana de servicio Día de servicio Capacidad Transportistas Ve…" at bounding box center [784, 375] width 1568 height 750
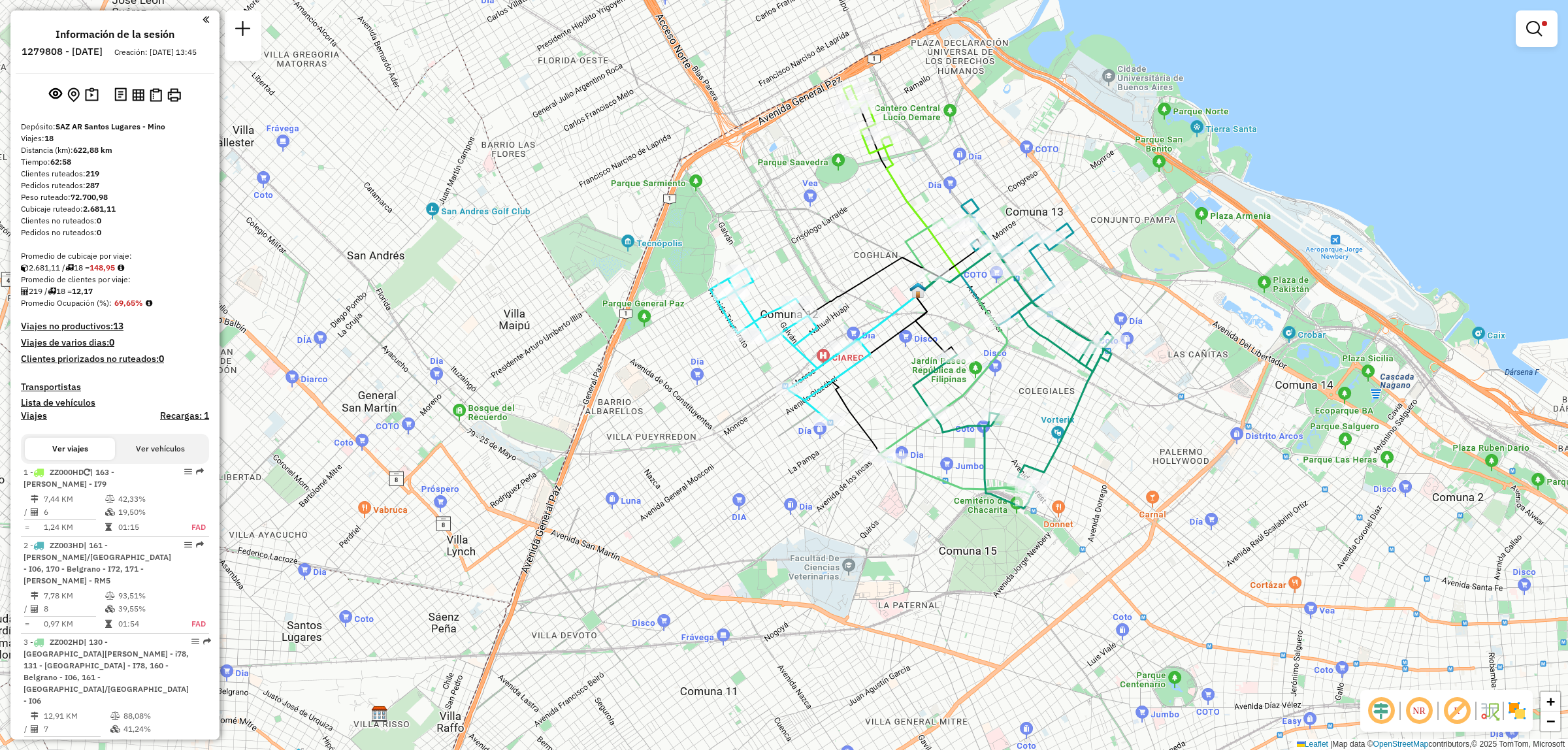
drag, startPoint x: 814, startPoint y: 204, endPoint x: 642, endPoint y: 440, distance: 292.0
click at [642, 440] on div "Limpiar filtros Ventana de servicio Día de servicio Capacidad Transportistas Ve…" at bounding box center [784, 375] width 1568 height 750
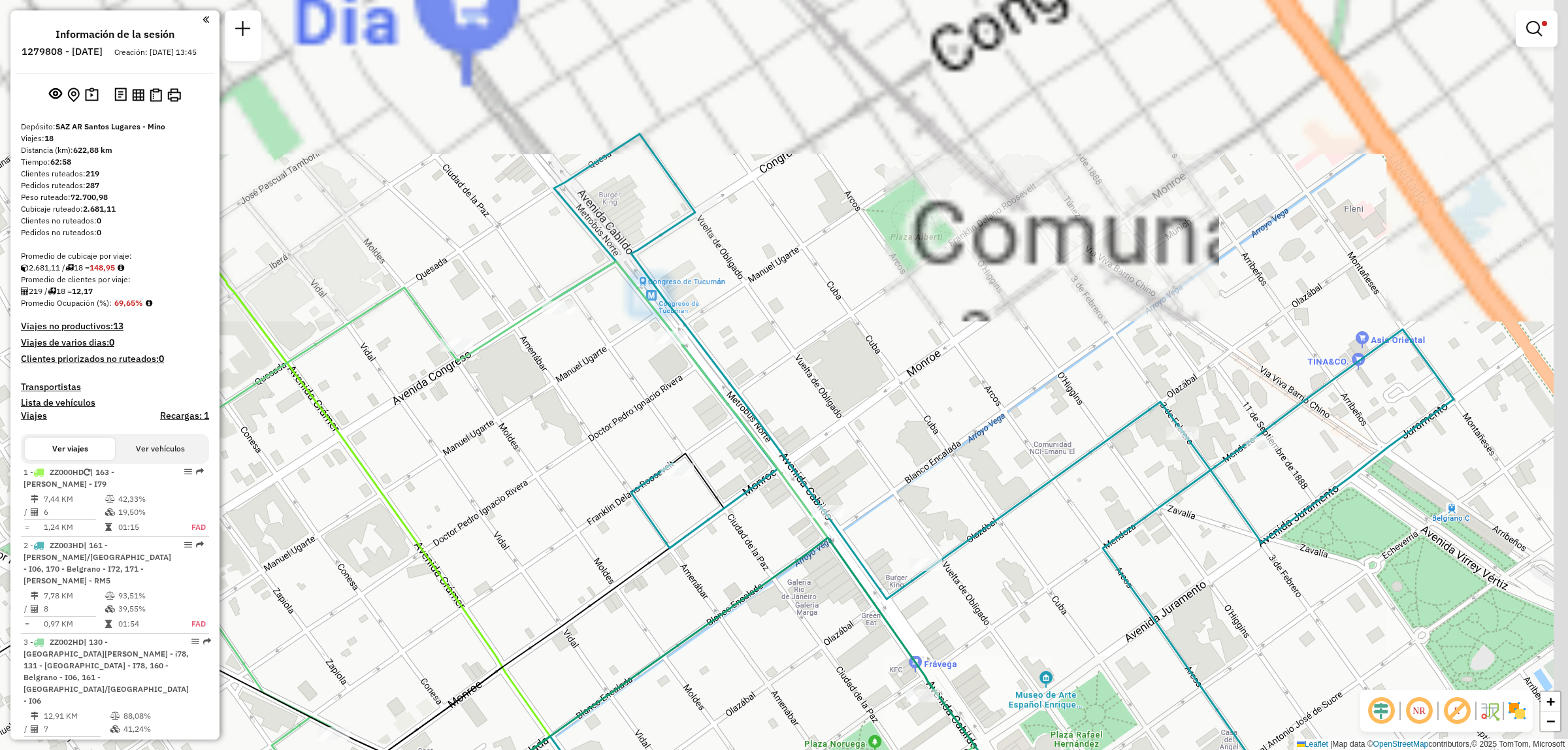
drag, startPoint x: 712, startPoint y: 454, endPoint x: 553, endPoint y: 629, distance: 236.4
click at [554, 628] on div "Limpiar filtros Ventana de servicio Día de servicio Capacidad Transportistas Ve…" at bounding box center [784, 375] width 1568 height 750
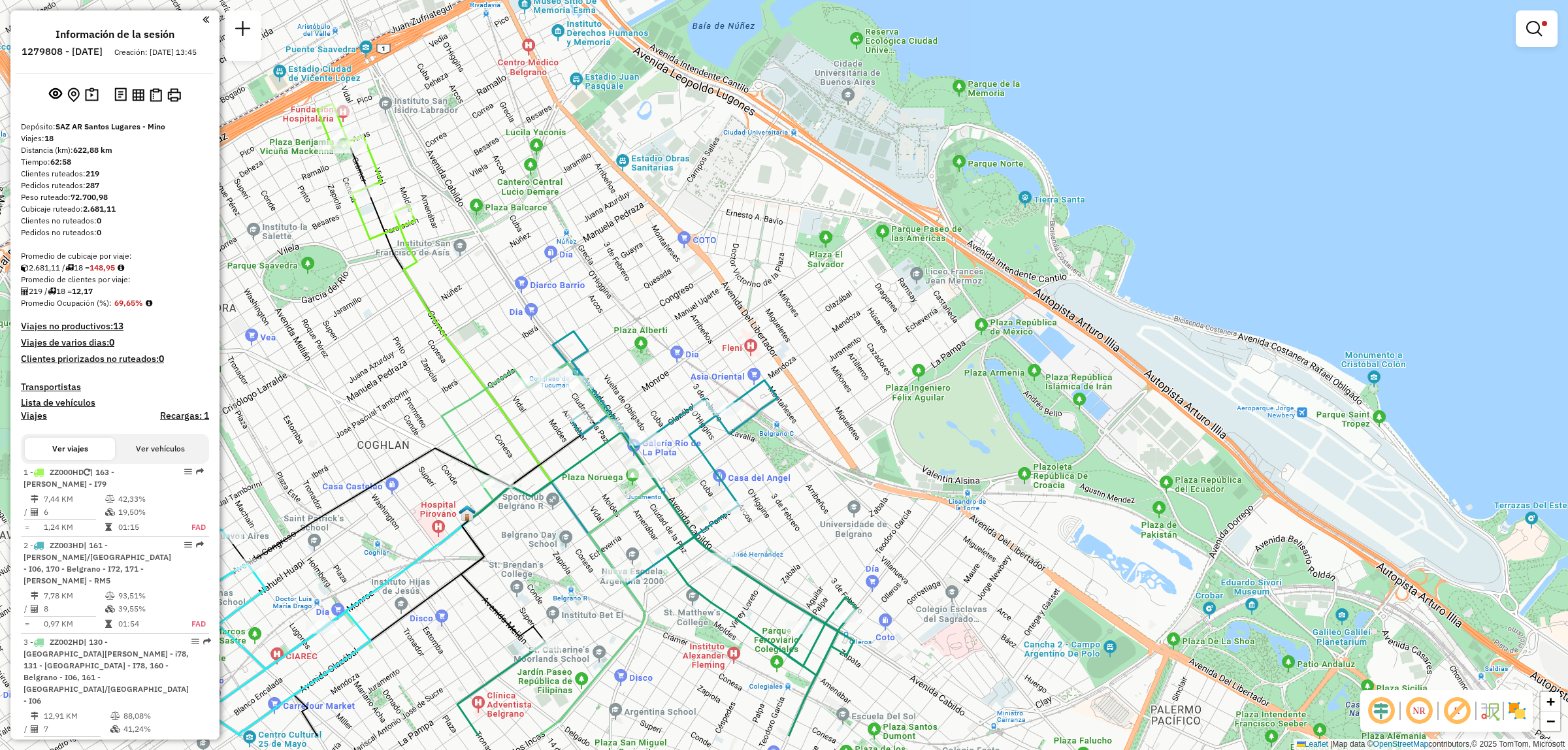
drag, startPoint x: 720, startPoint y: 606, endPoint x: 673, endPoint y: 508, distance: 108.7
click at [668, 510] on div "Limpiar filtros Ventana de servicio Día de servicio Capacidad Transportistas Ve…" at bounding box center [784, 375] width 1568 height 750
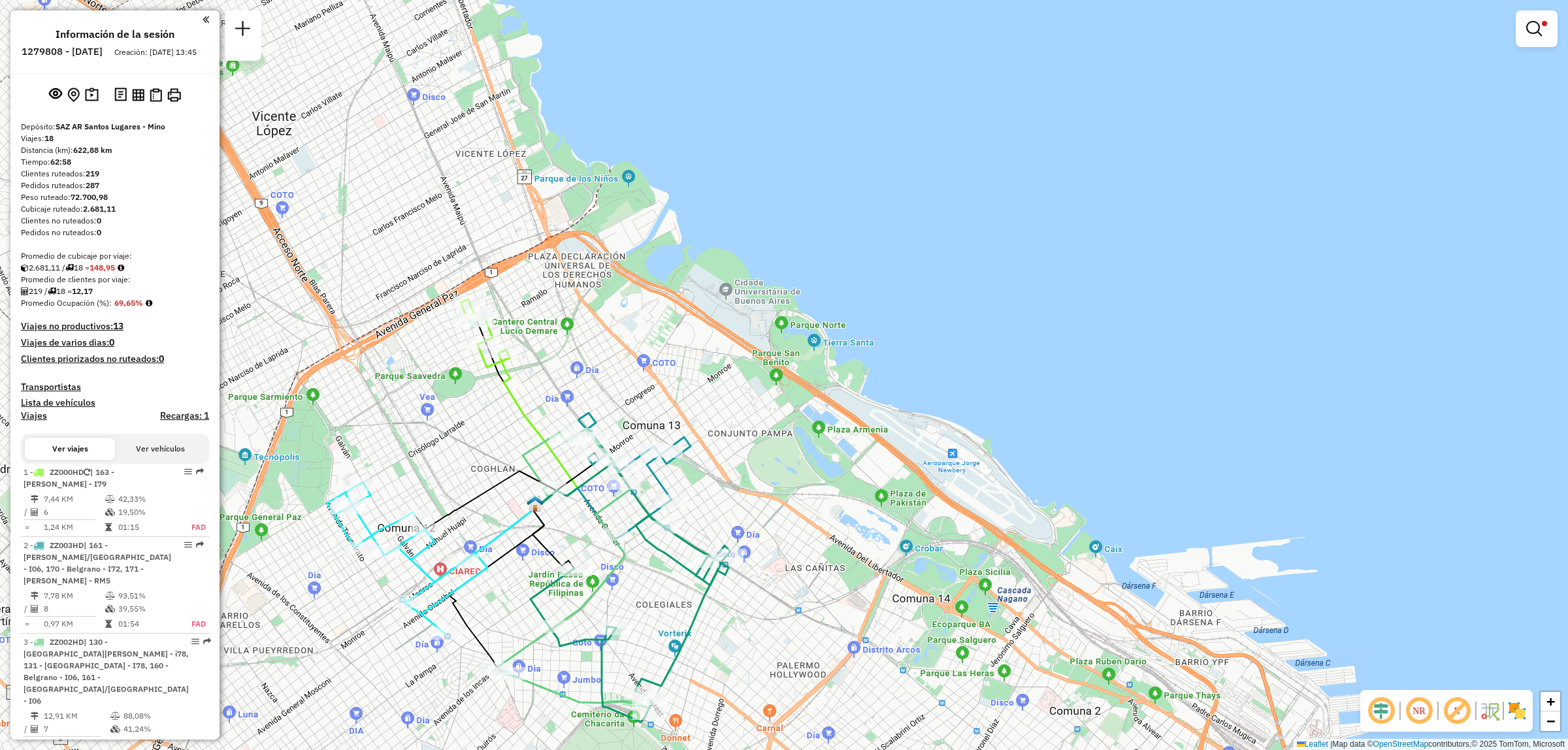
drag, startPoint x: 603, startPoint y: 632, endPoint x: 596, endPoint y: 598, distance: 34.7
click at [596, 598] on icon at bounding box center [574, 569] width 156 height 280
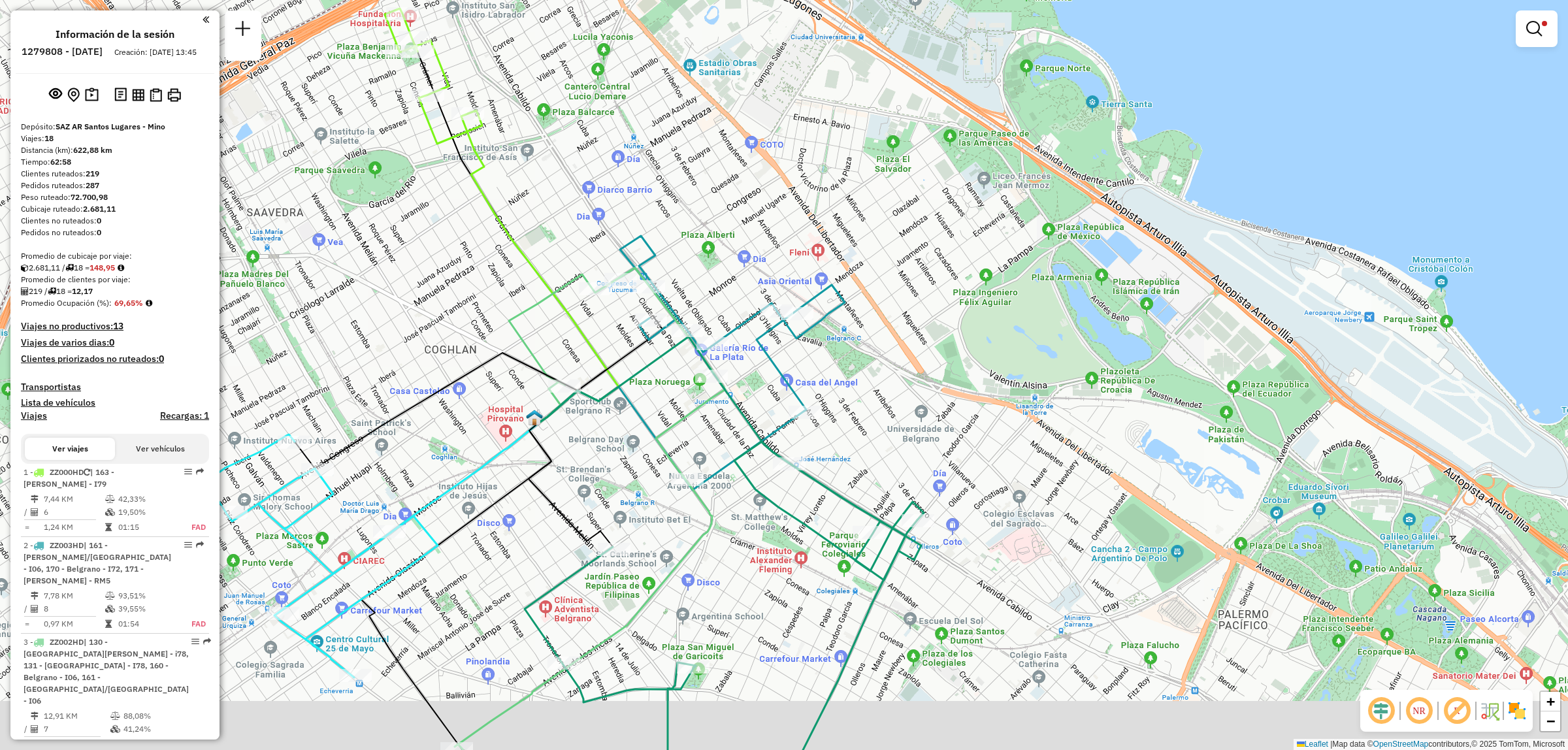
drag, startPoint x: 671, startPoint y: 666, endPoint x: 603, endPoint y: 469, distance: 208.4
click at [603, 469] on div "Limpiar filtros Ventana de servicio Día de servicio Capacidad Transportistas Ve…" at bounding box center [784, 375] width 1568 height 750
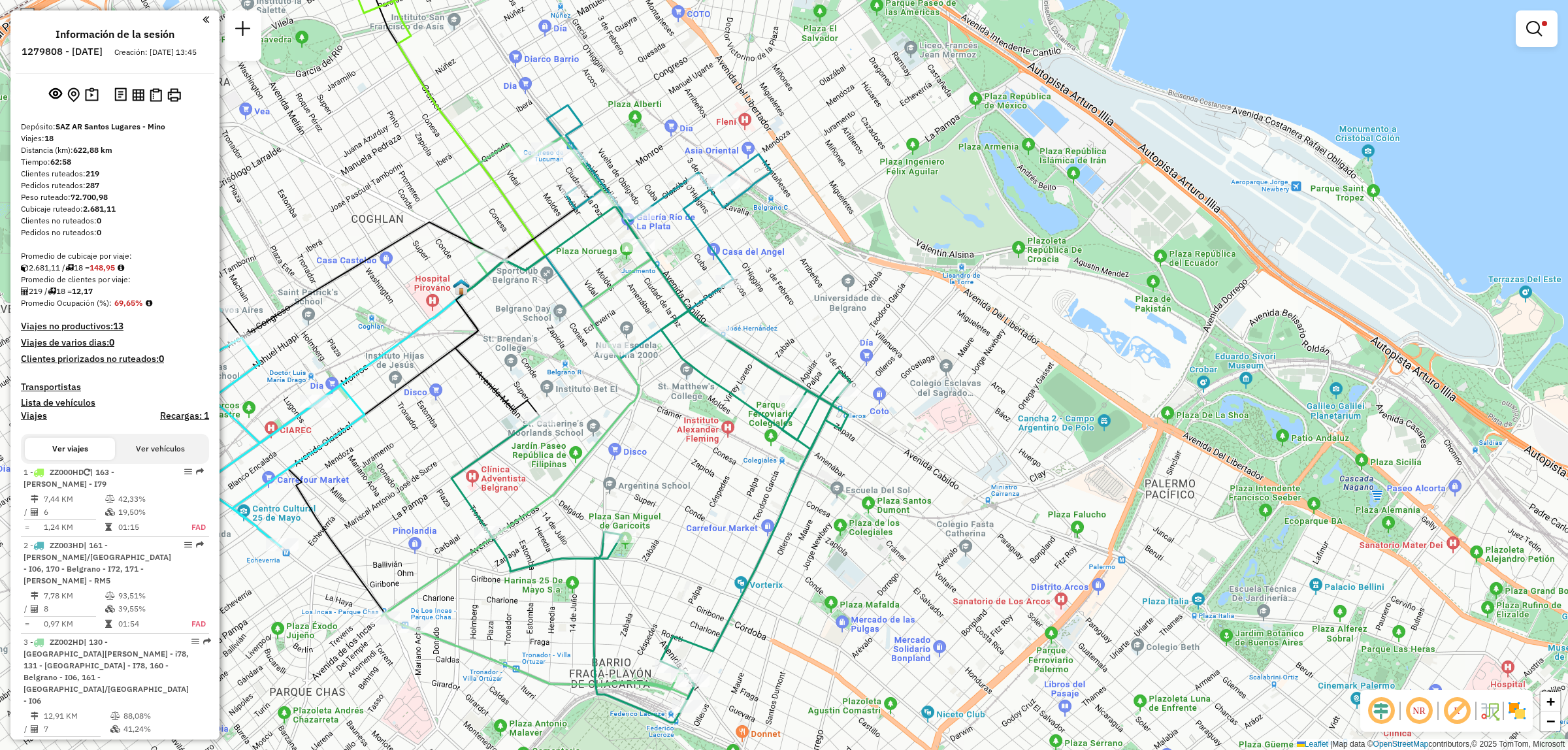
click at [705, 512] on div "Limpiar filtros Ventana de servicio Día de servicio Capacidad Transportistas Ve…" at bounding box center [784, 375] width 1568 height 750
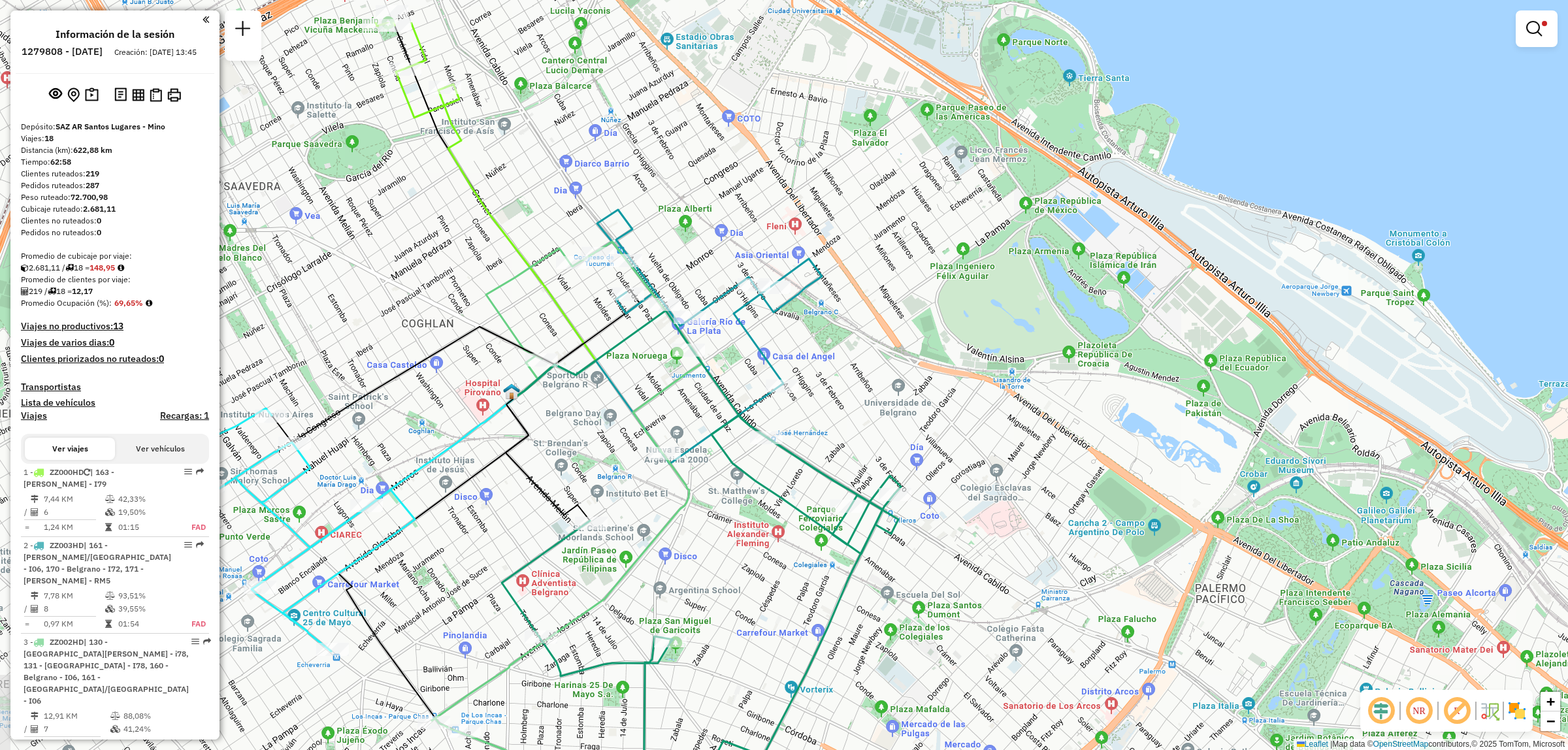
drag, startPoint x: 710, startPoint y: 520, endPoint x: 755, endPoint y: 616, distance: 106.0
click at [755, 616] on div "Limpiar filtros Ventana de servicio Día de servicio Capacidad Transportistas Ve…" at bounding box center [784, 375] width 1568 height 750
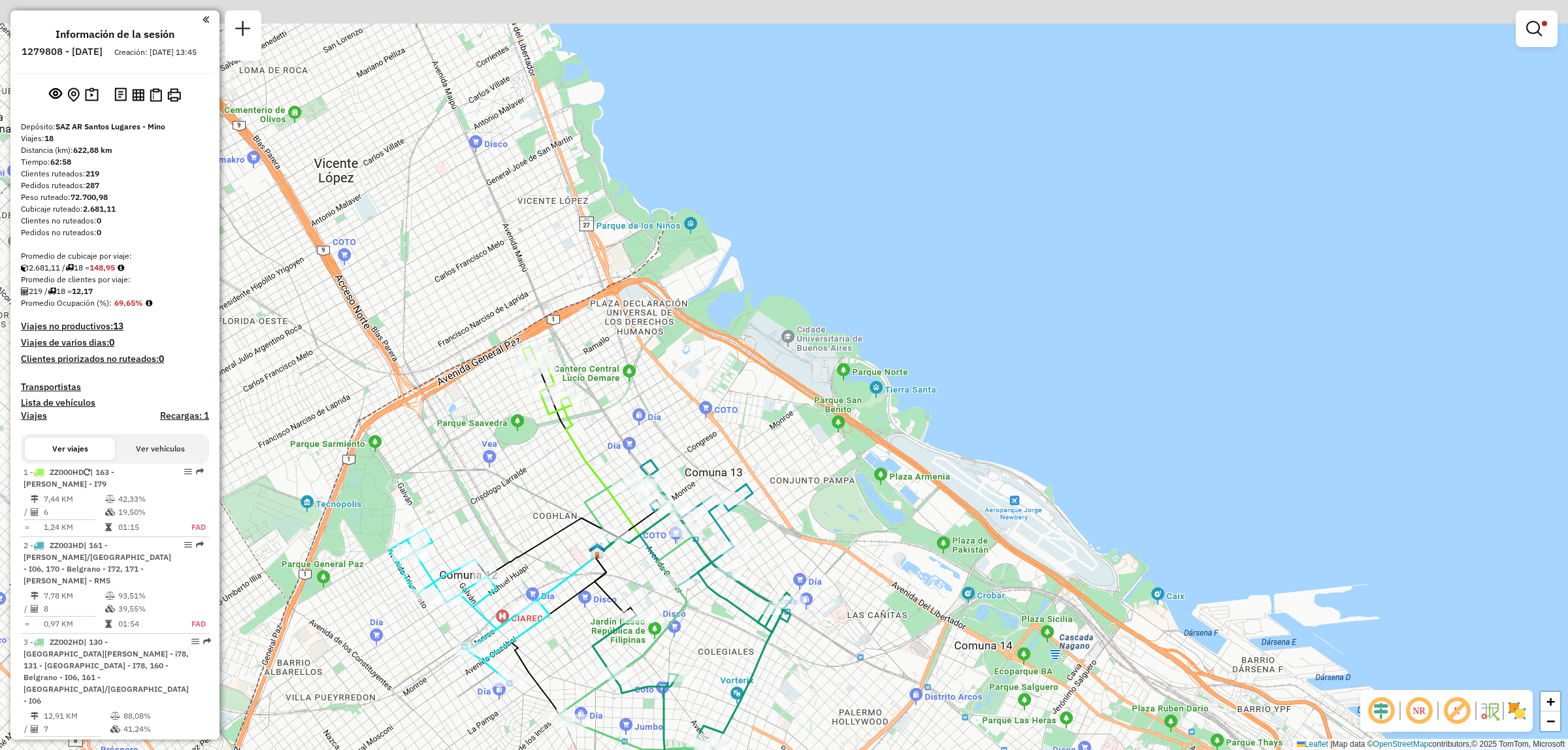
drag, startPoint x: 670, startPoint y: 478, endPoint x: 662, endPoint y: 570, distance: 92.3
click at [662, 570] on icon at bounding box center [636, 616] width 156 height 280
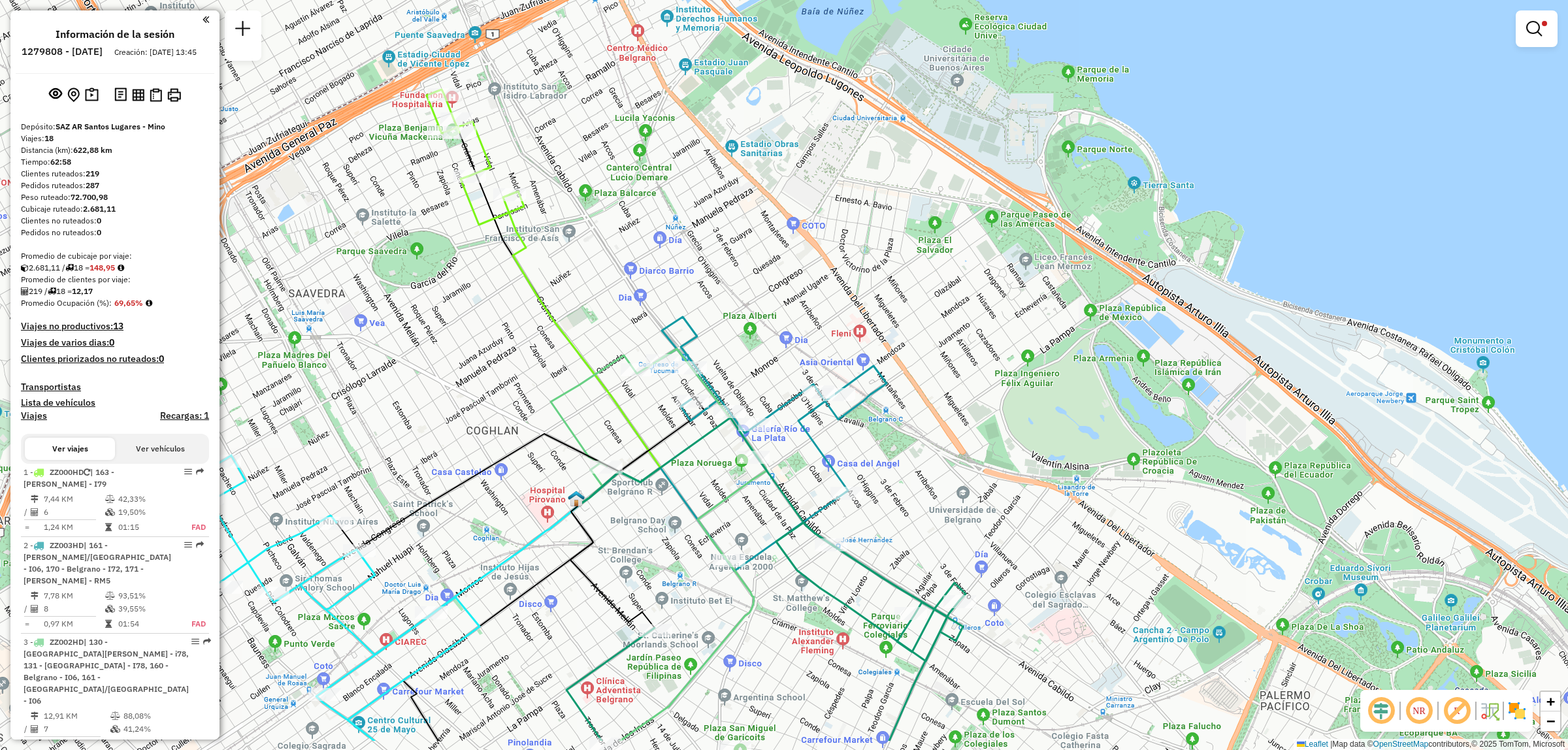
drag, startPoint x: 879, startPoint y: 624, endPoint x: 910, endPoint y: 539, distance: 90.5
click at [910, 539] on div "Limpiar filtros Ventana de servicio Día de servicio Capacidad Transportistas Ve…" at bounding box center [784, 375] width 1568 height 750
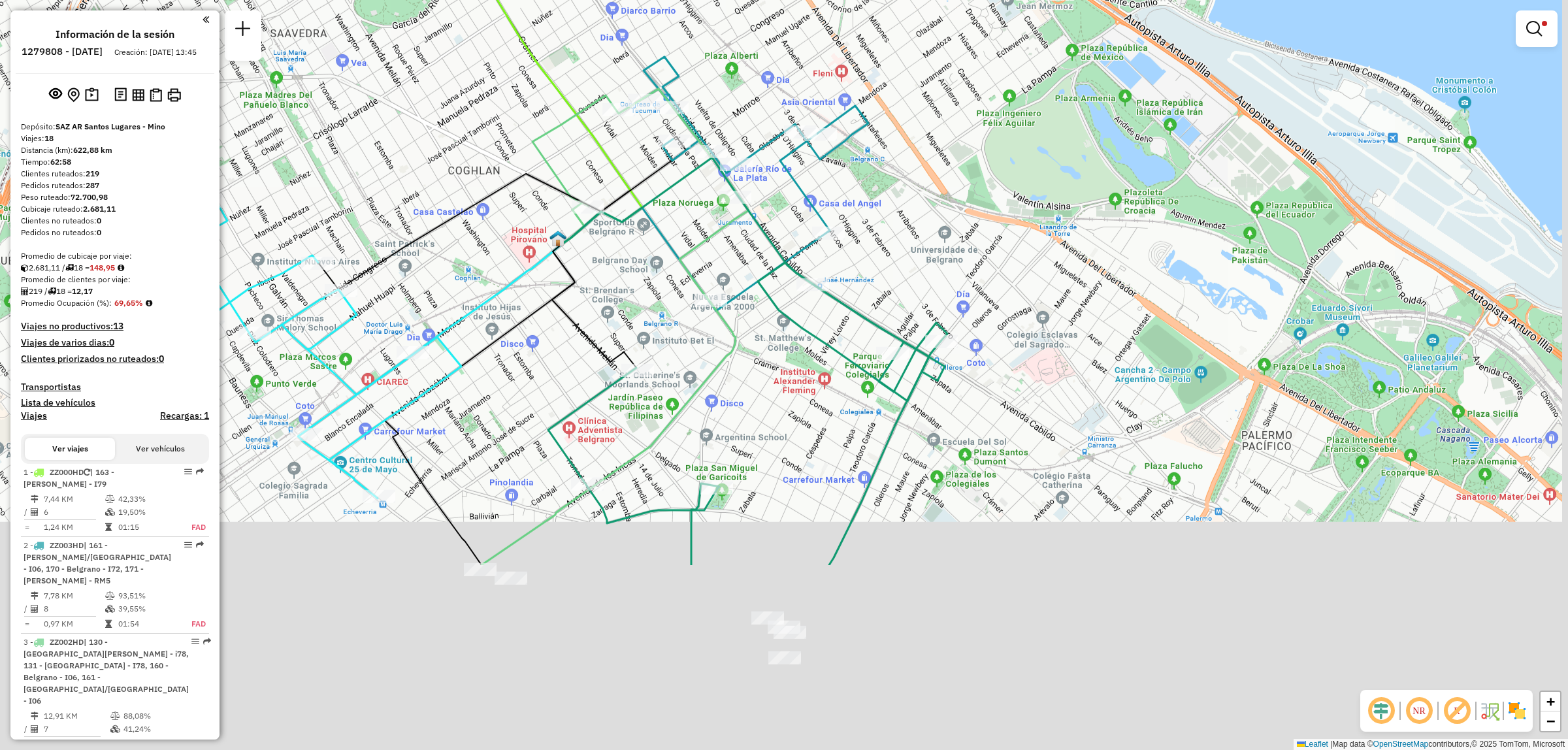
drag, startPoint x: 843, startPoint y: 575, endPoint x: 824, endPoint y: 314, distance: 261.7
click at [824, 314] on div "Limpiar filtros Ventana de servicio Día de servicio Capacidad Transportistas Ve…" at bounding box center [784, 375] width 1568 height 750
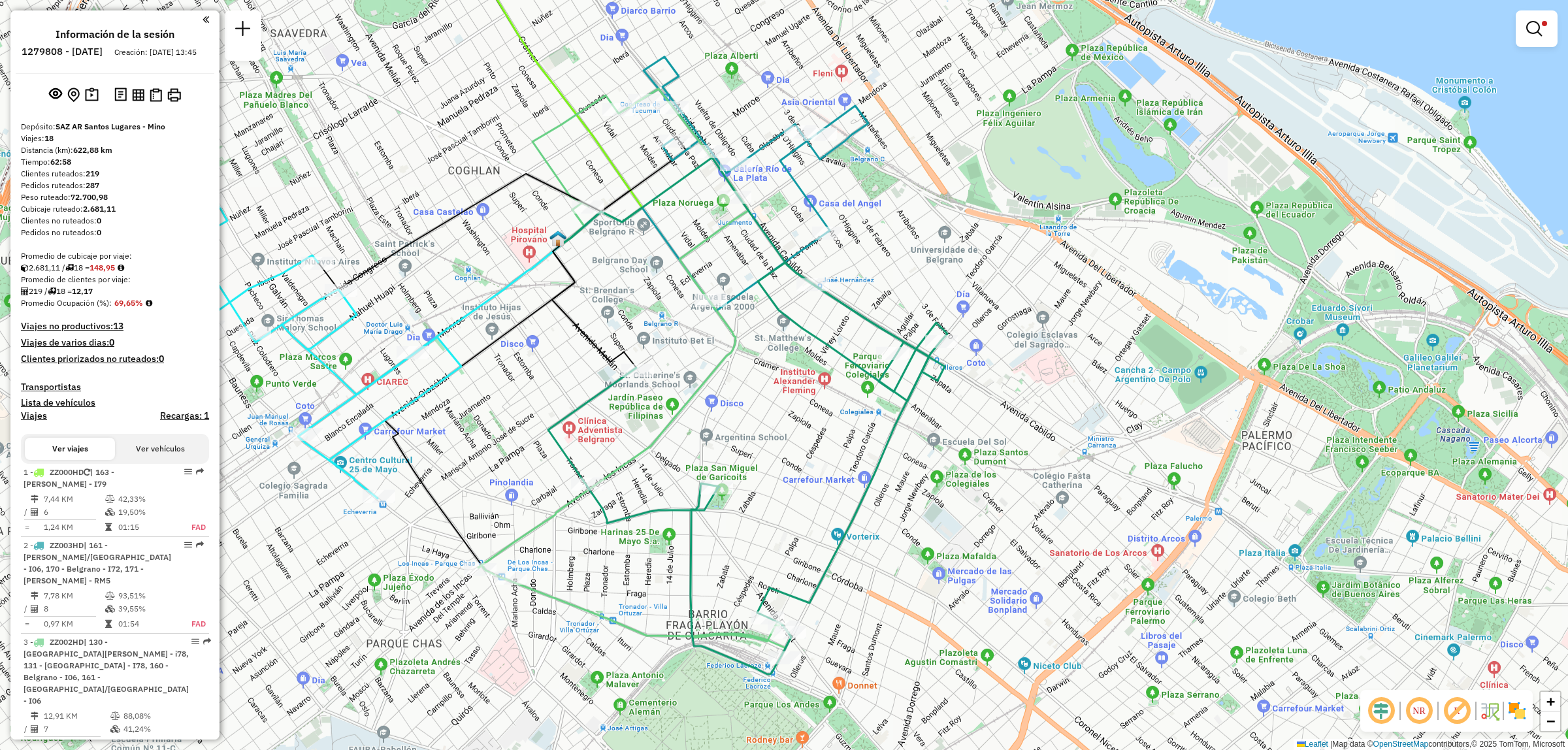
click at [863, 292] on div "Limpiar filtros Ventana de servicio Día de servicio Capacidad Transportistas Ve…" at bounding box center [784, 375] width 1568 height 750
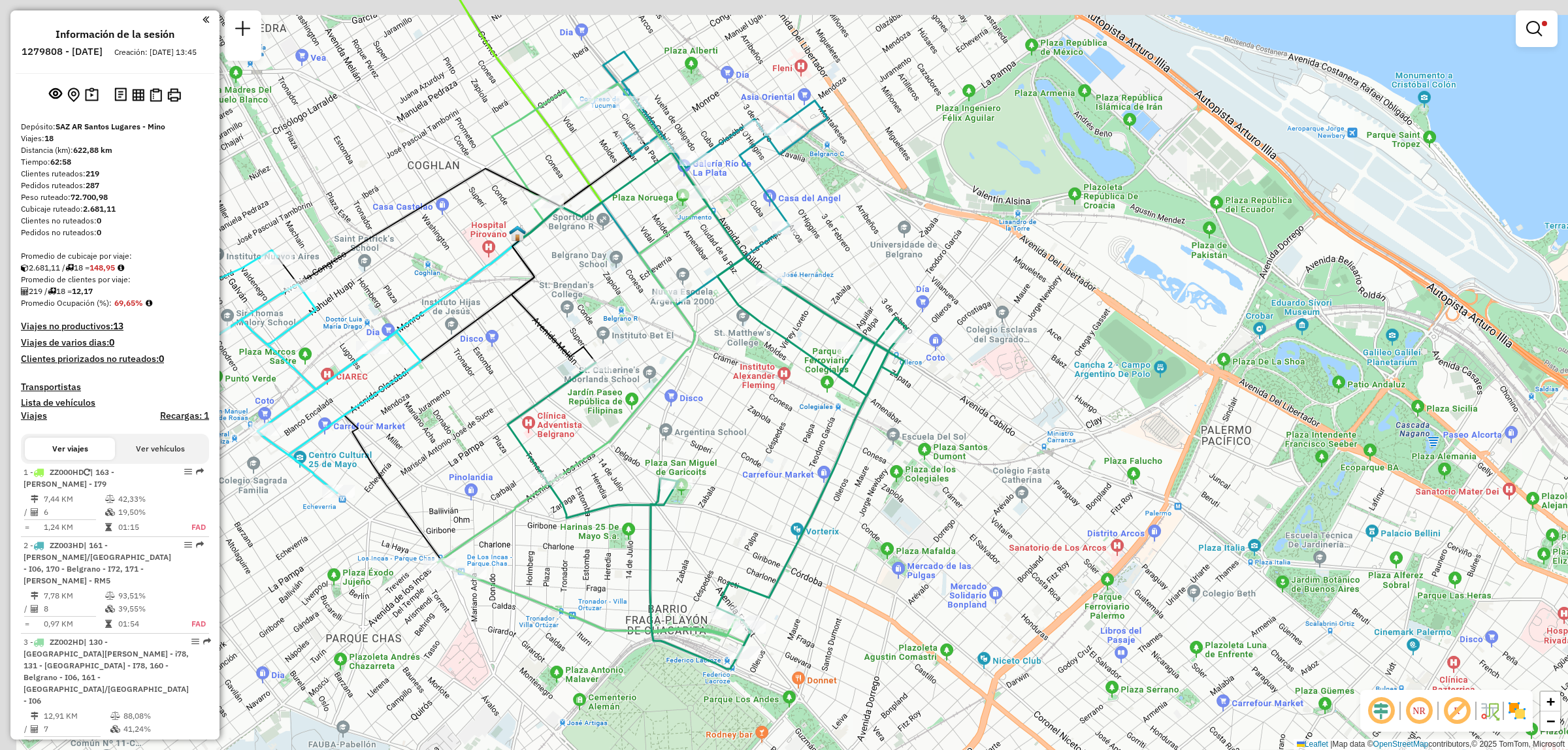
drag, startPoint x: 657, startPoint y: 233, endPoint x: 724, endPoint y: 367, distance: 149.8
click at [724, 306] on icon at bounding box center [654, 254] width 265 height 103
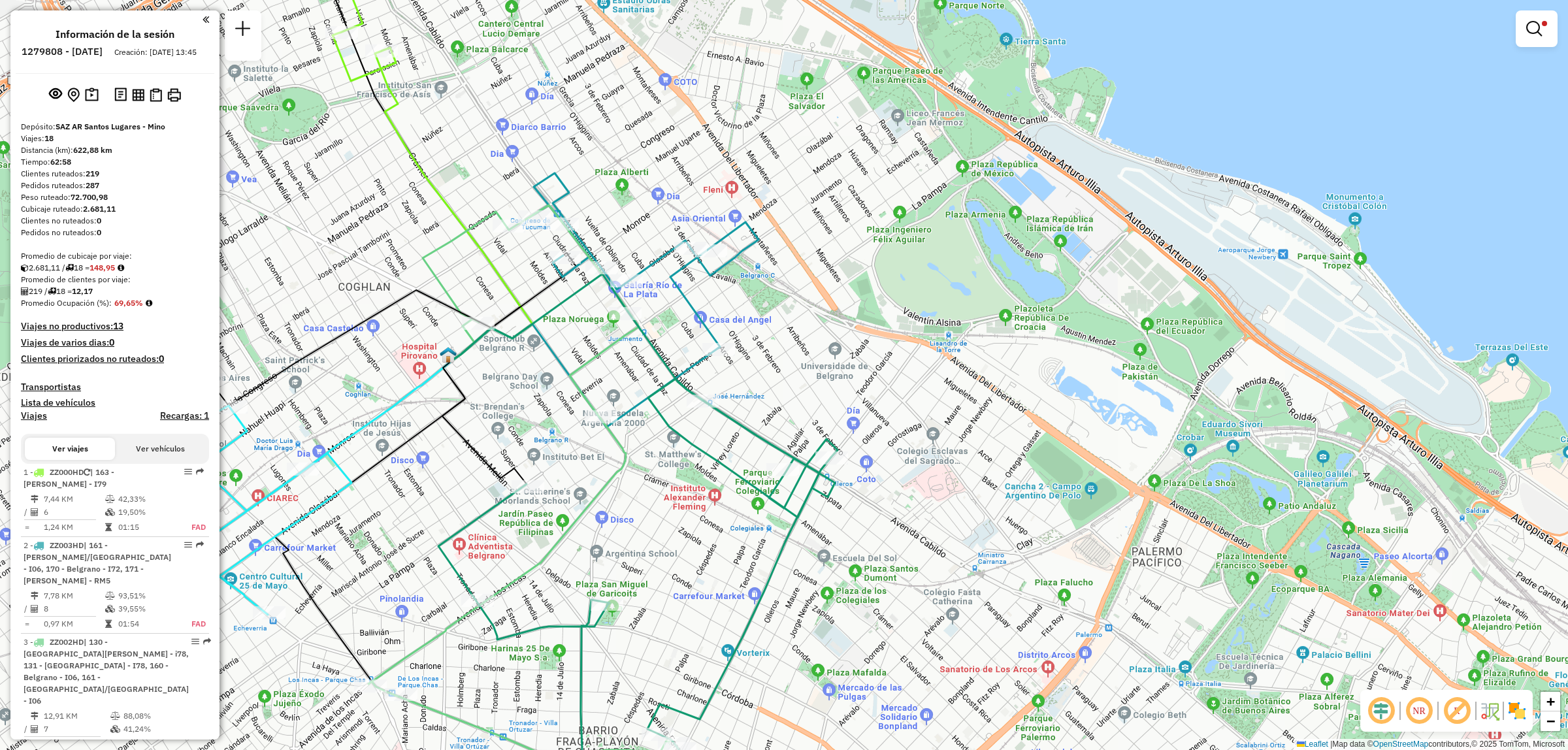
drag, startPoint x: 580, startPoint y: 100, endPoint x: 484, endPoint y: 151, distance: 108.7
click at [484, 151] on div "Limpiar filtros Ventana de servicio Día de servicio Capacidad Transportistas Ve…" at bounding box center [784, 375] width 1568 height 750
drag, startPoint x: 717, startPoint y: 114, endPoint x: 658, endPoint y: 250, distance: 148.2
click at [809, 266] on div "Limpiar filtros Ventana de servicio Día de servicio Capacidad Transportistas Ve…" at bounding box center [784, 375] width 1568 height 750
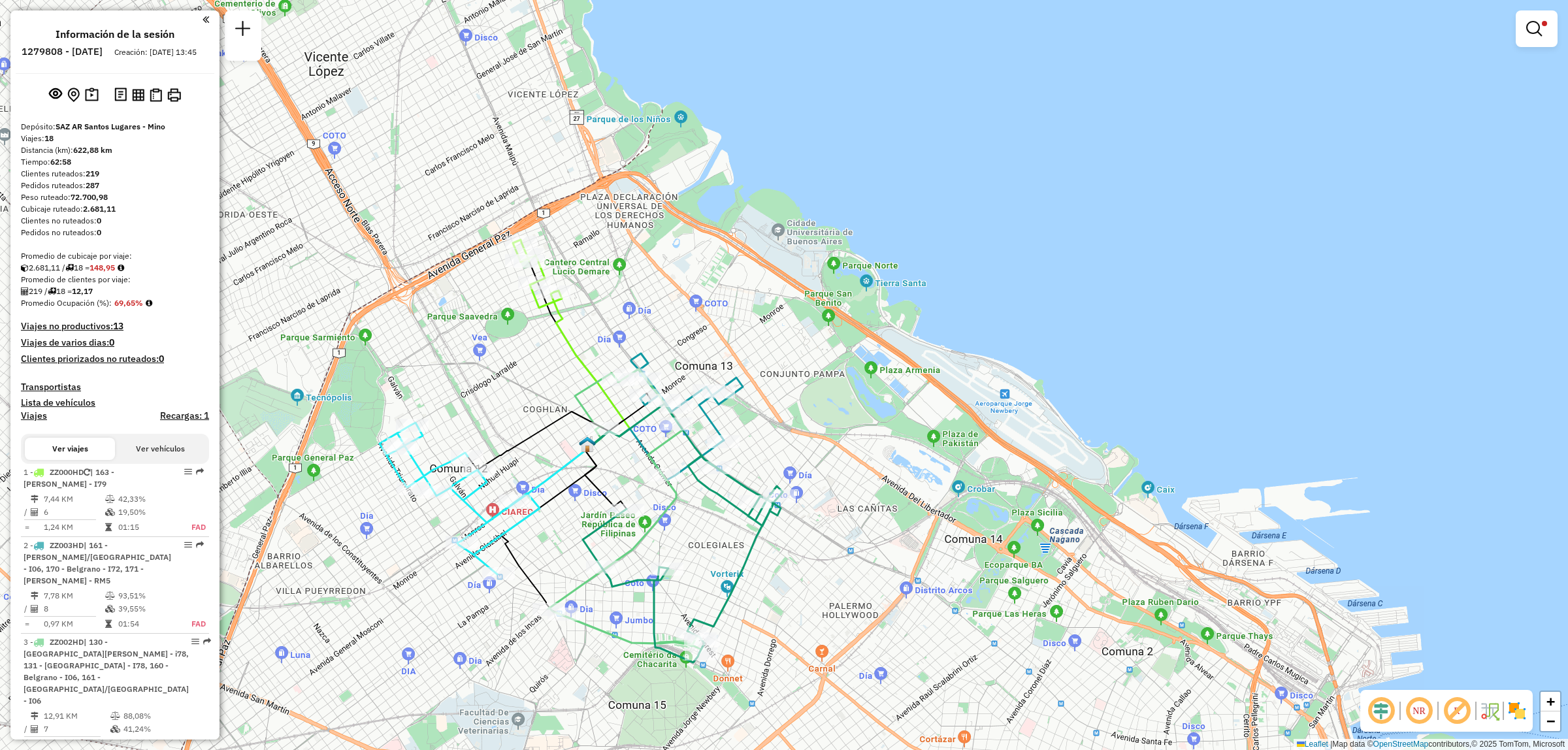
drag, startPoint x: 600, startPoint y: 606, endPoint x: 578, endPoint y: 520, distance: 88.8
click at [578, 520] on div "Limpiar filtros Ventana de servicio Día de servicio Capacidad Transportistas Ve…" at bounding box center [784, 375] width 1568 height 750
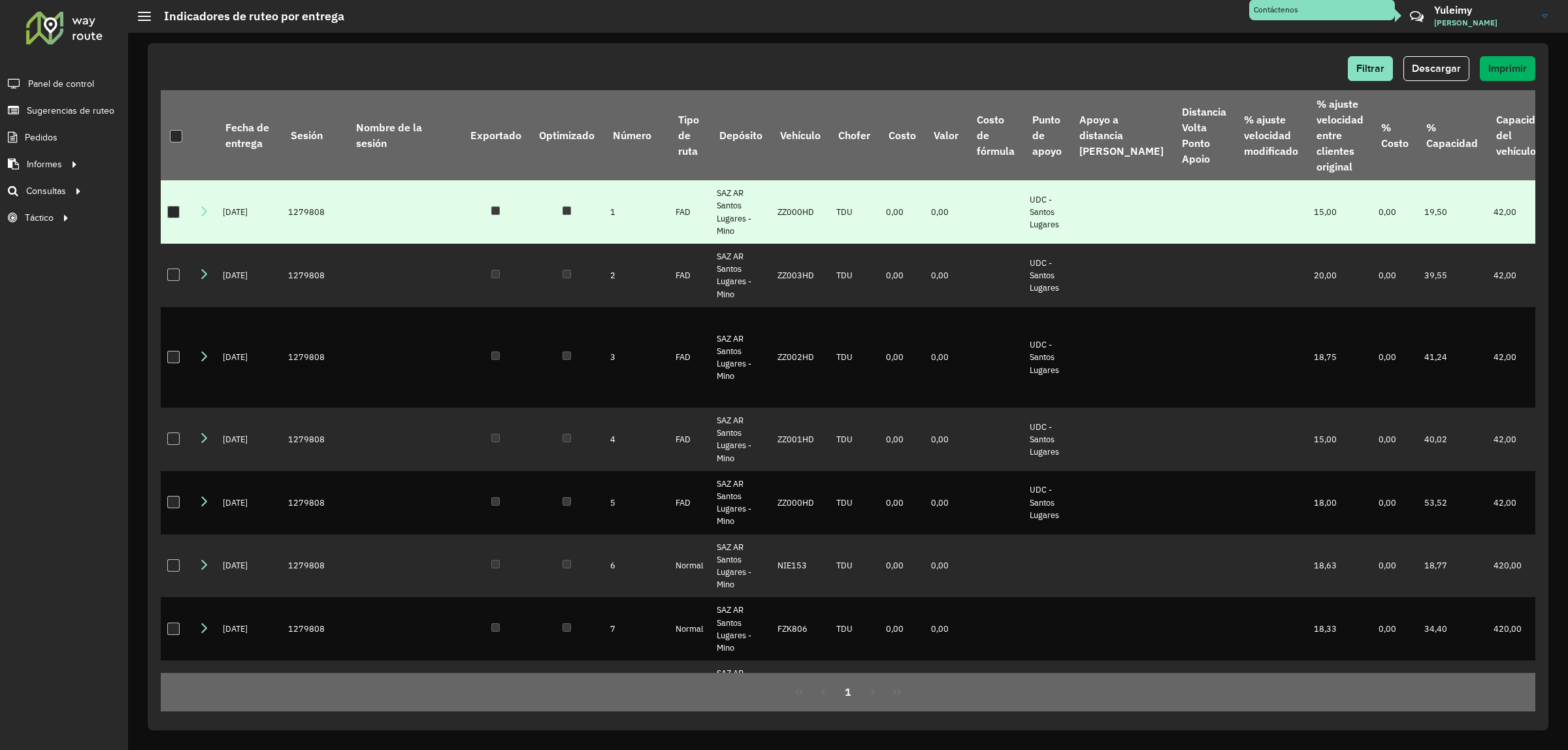
click at [171, 210] on div at bounding box center [173, 212] width 12 height 12
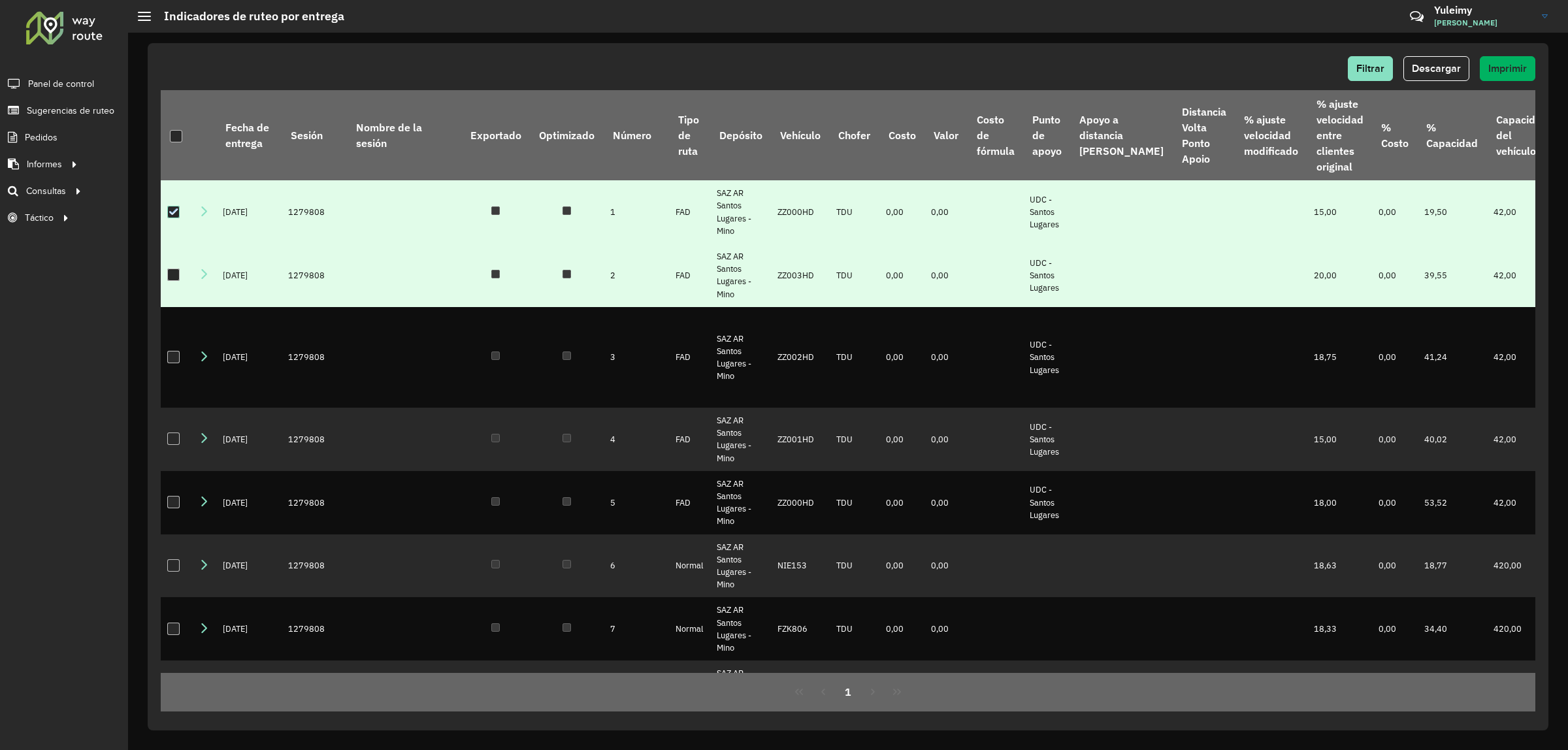
click at [170, 276] on div at bounding box center [173, 274] width 12 height 12
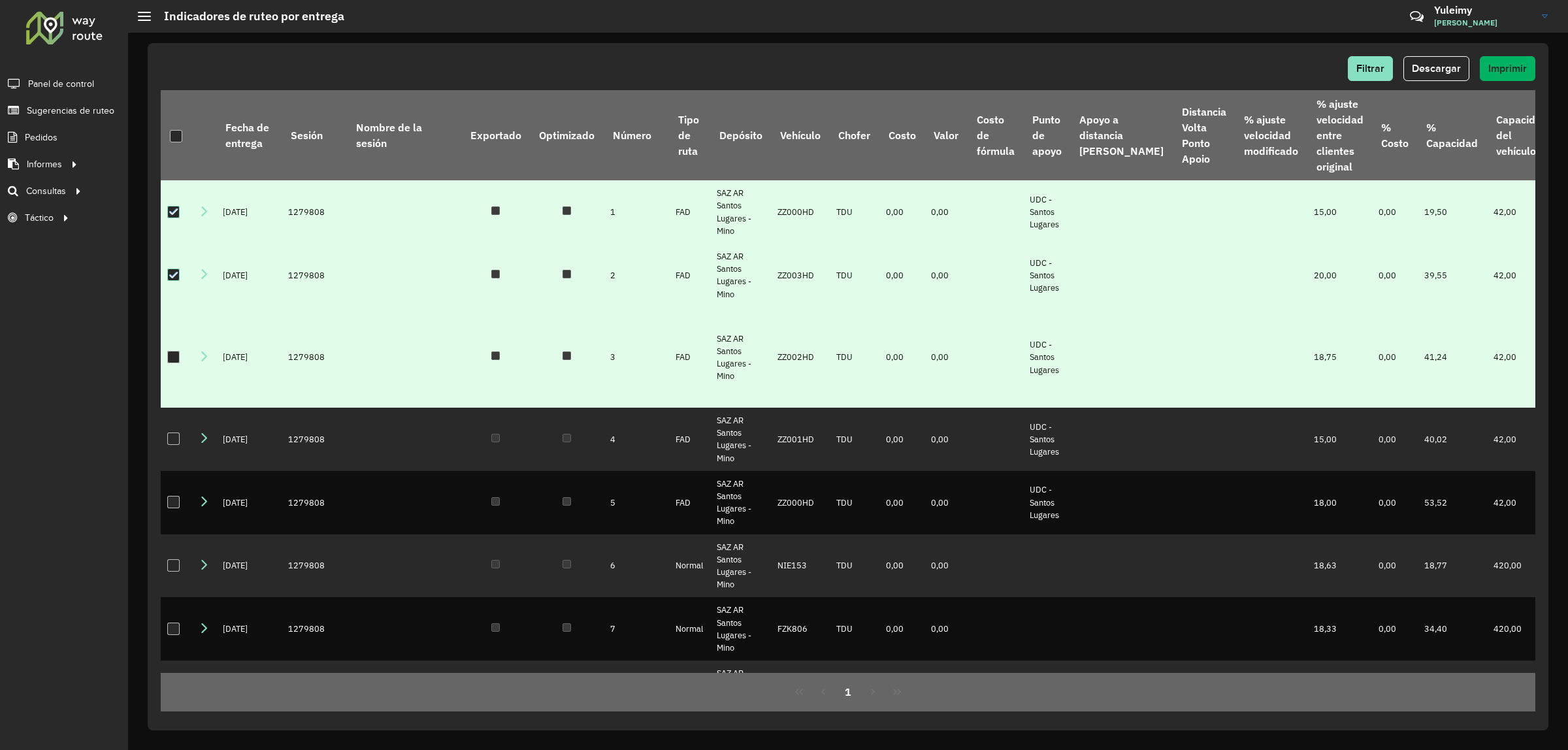
click at [174, 351] on div at bounding box center [173, 357] width 12 height 12
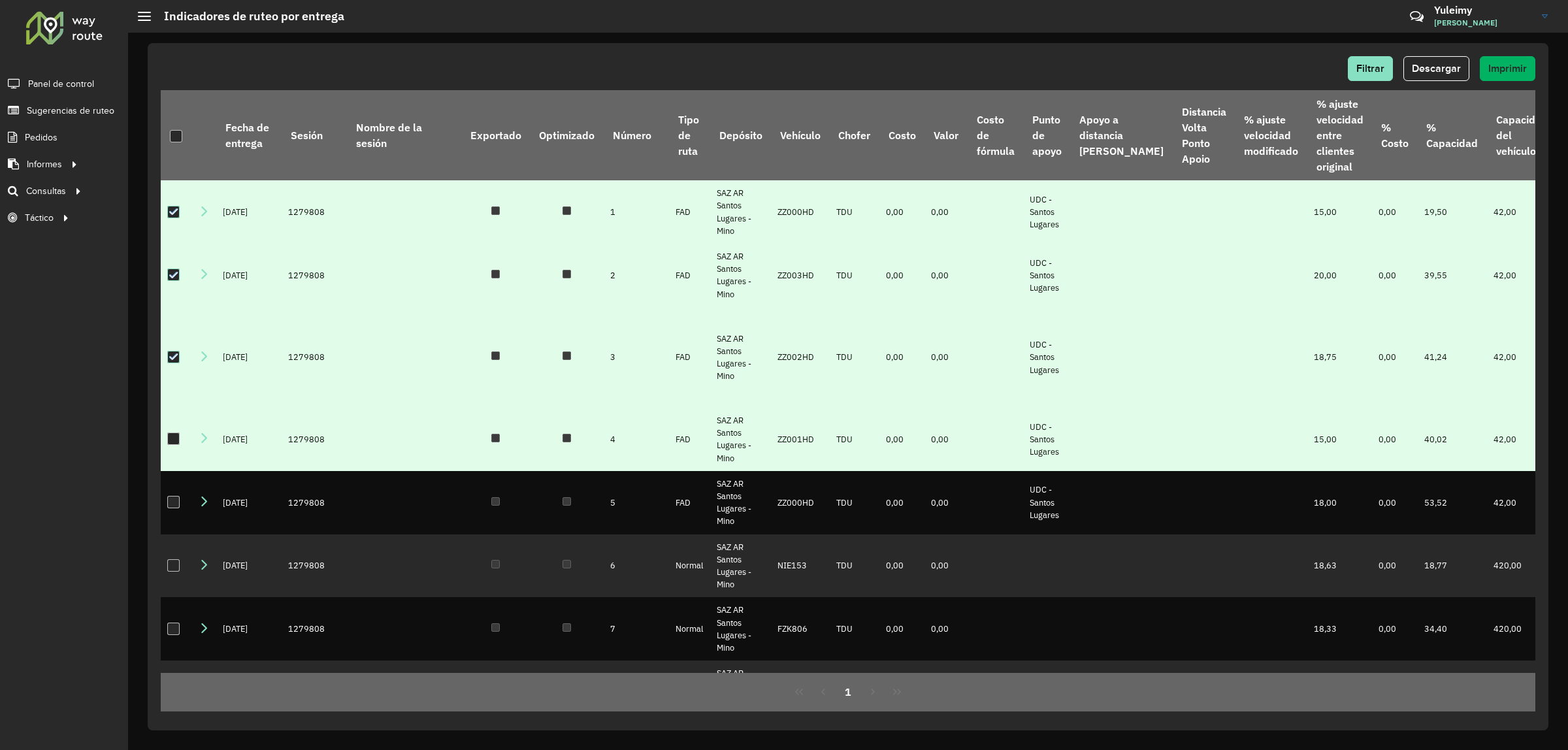
click at [173, 432] on div at bounding box center [173, 438] width 12 height 12
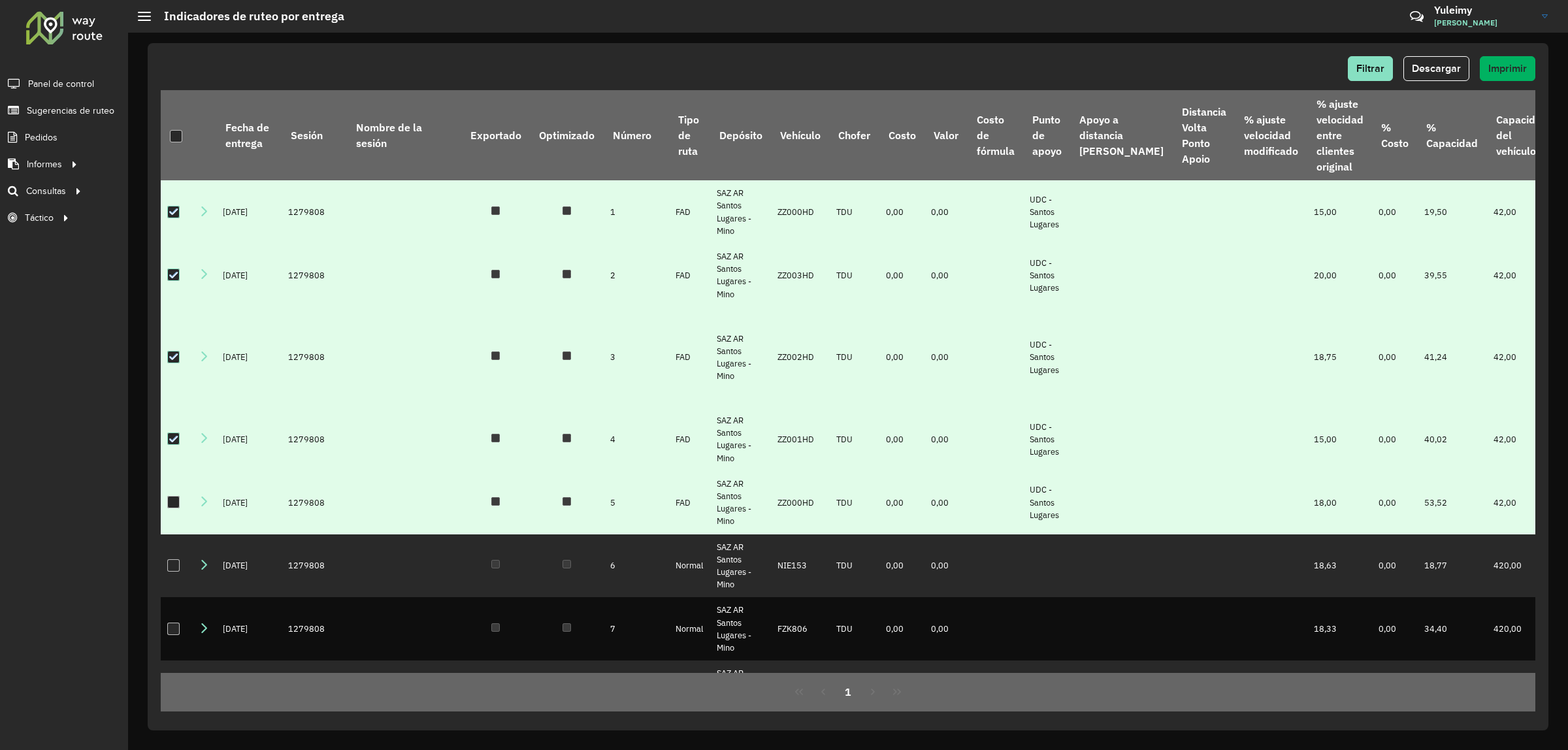
click at [177, 496] on div at bounding box center [174, 502] width 13 height 13
click at [1433, 72] on span "Descargar" at bounding box center [1437, 68] width 49 height 11
